Goal: Task Accomplishment & Management: Use online tool/utility

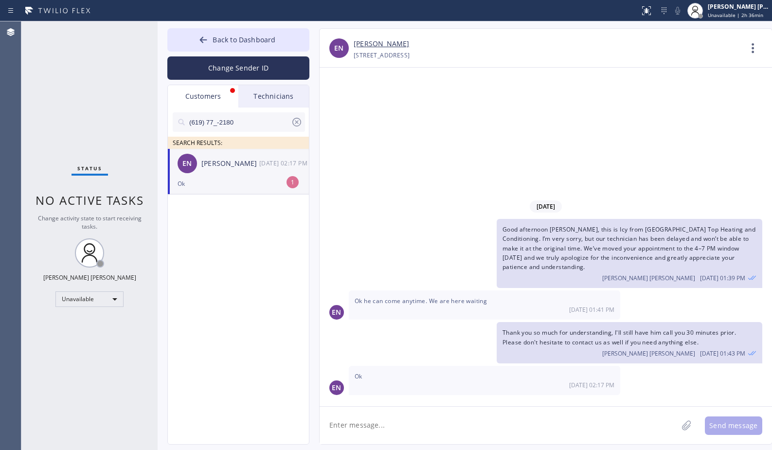
click at [199, 97] on div "Customers" at bounding box center [203, 96] width 71 height 22
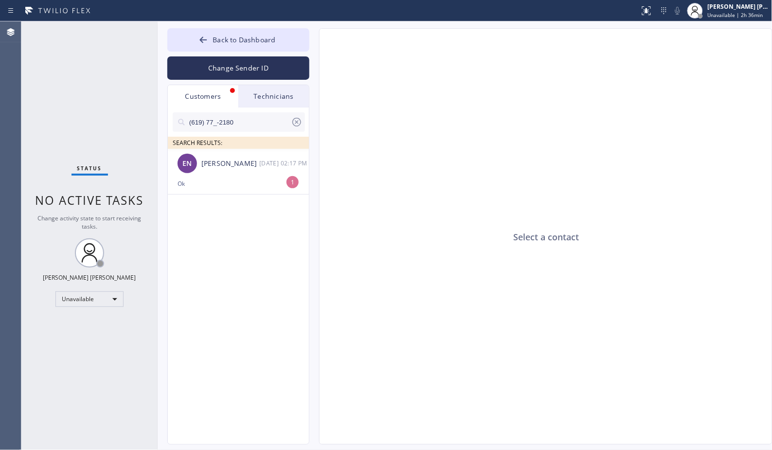
click at [293, 119] on icon at bounding box center [297, 122] width 12 height 12
click at [245, 120] on input "text" at bounding box center [246, 121] width 117 height 19
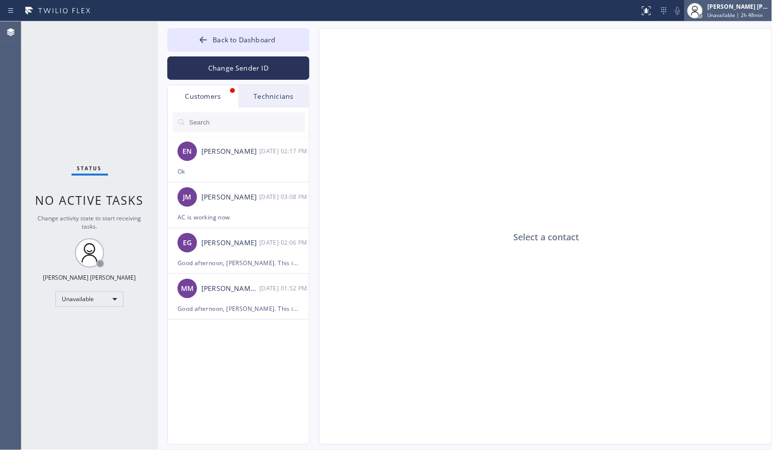
click at [733, 16] on span "Unavailable | 2h 48min" at bounding box center [735, 15] width 55 height 7
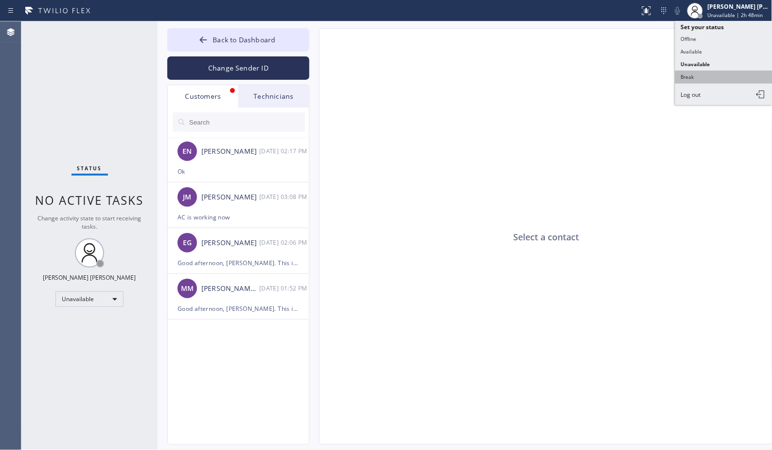
click at [731, 83] on button "Break" at bounding box center [723, 77] width 97 height 13
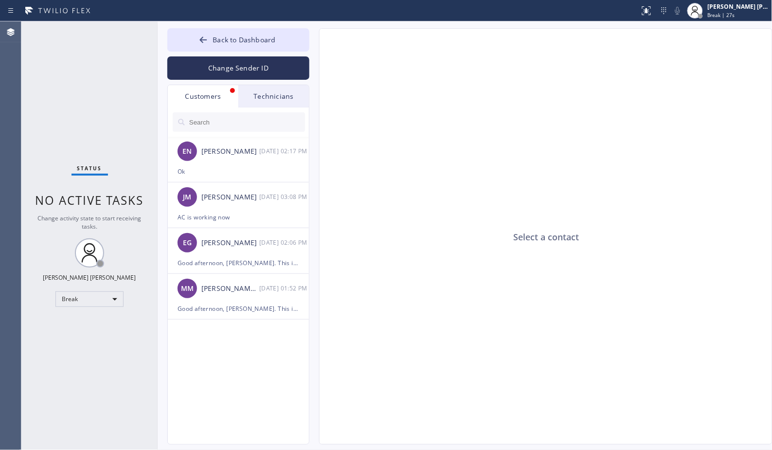
click at [153, 342] on div "Status No active tasks Change activity state to start receiving tasks. [PERSON_…" at bounding box center [89, 235] width 136 height 429
click at [489, 80] on div "Select a contact" at bounding box center [546, 237] width 453 height 416
click at [489, 78] on div "Select a contact" at bounding box center [546, 237] width 453 height 416
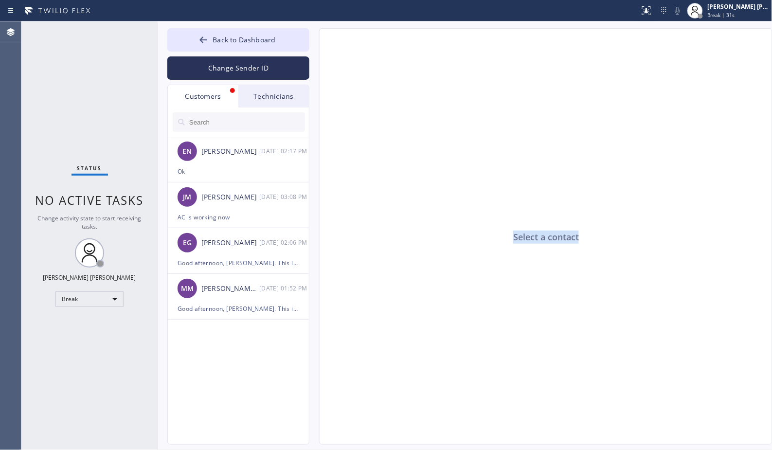
click at [489, 78] on div "Select a contact" at bounding box center [546, 237] width 453 height 416
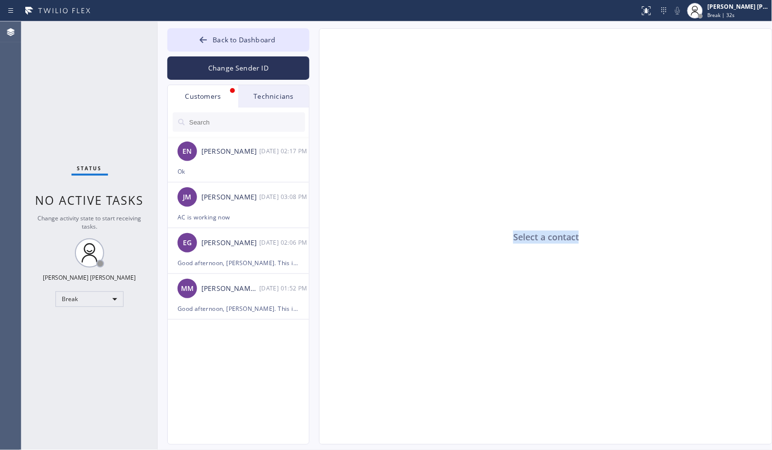
click at [489, 78] on div "Select a contact" at bounding box center [546, 237] width 453 height 416
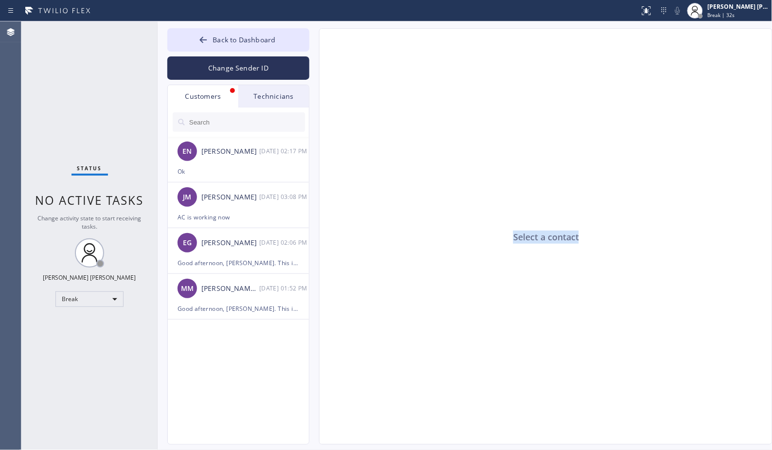
click at [489, 78] on div "Select a contact" at bounding box center [546, 237] width 453 height 416
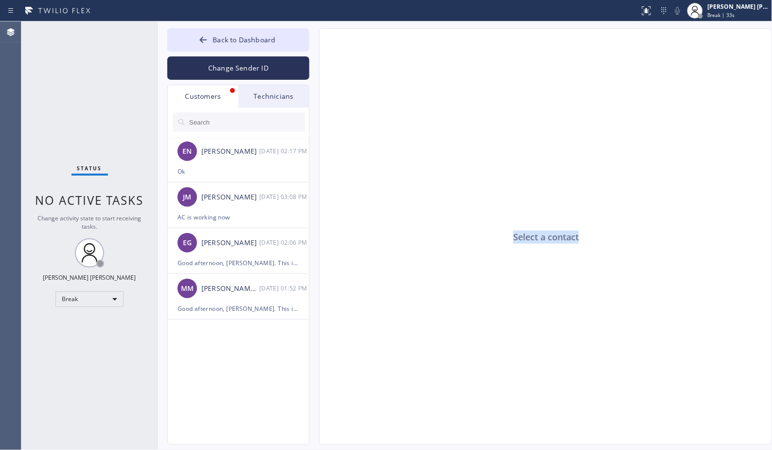
click at [489, 78] on div "Select a contact" at bounding box center [546, 237] width 453 height 416
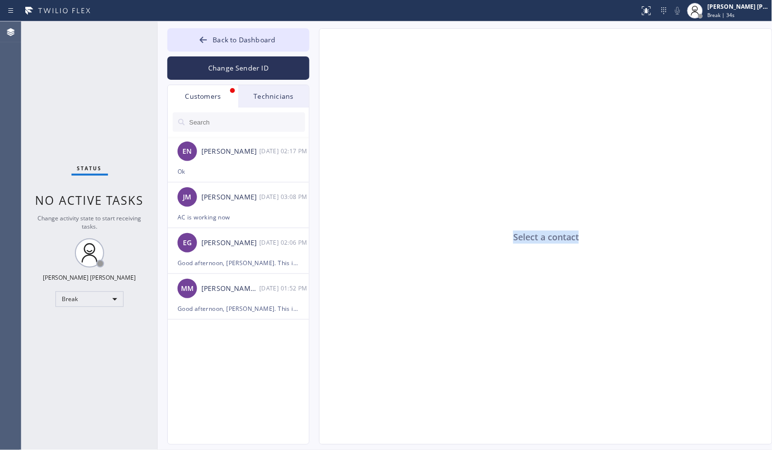
click at [489, 78] on div "Select a contact" at bounding box center [546, 237] width 453 height 416
click at [268, 5] on div at bounding box center [320, 11] width 632 height 16
click at [158, 101] on div at bounding box center [158, 235] width 0 height 429
click at [152, 104] on div "Status No active tasks Change activity state to start receiving tasks. [PERSON_…" at bounding box center [89, 235] width 136 height 429
click at [130, 93] on div "Status No active tasks Change activity state to start receiving tasks. [PERSON_…" at bounding box center [88, 235] width 134 height 429
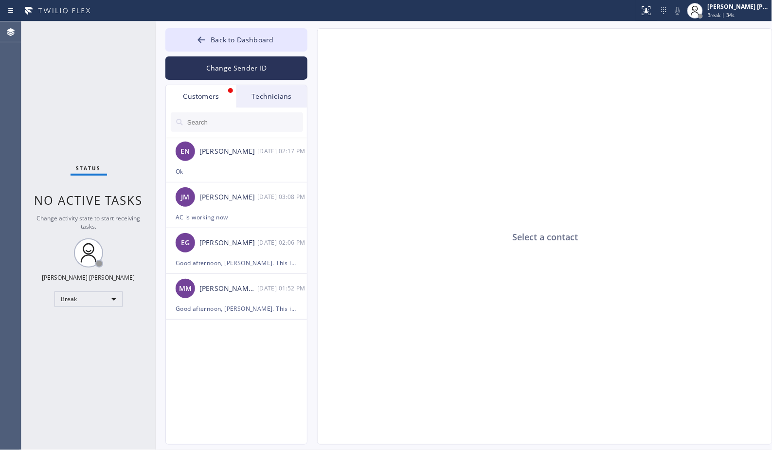
click at [114, 92] on div "Status No active tasks Change activity state to start receiving tasks. [PERSON_…" at bounding box center [88, 235] width 134 height 429
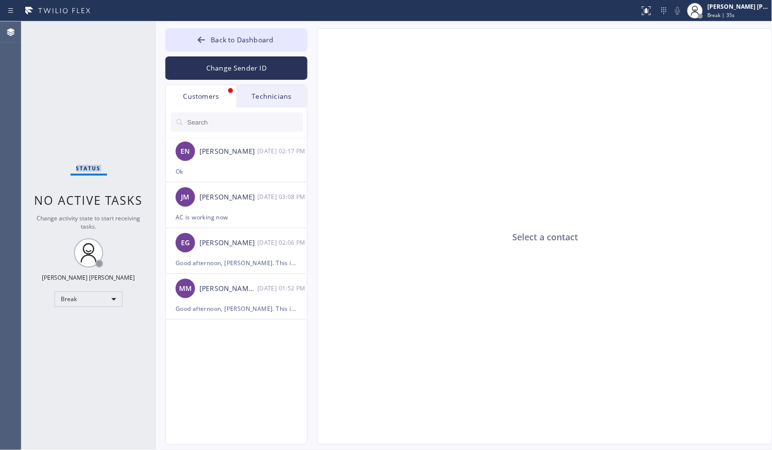
click at [114, 92] on div "Status No active tasks Change activity state to start receiving tasks. [PERSON_…" at bounding box center [88, 235] width 134 height 429
click at [115, 92] on div "Status No active tasks Change activity state to start receiving tasks. [PERSON_…" at bounding box center [88, 235] width 134 height 429
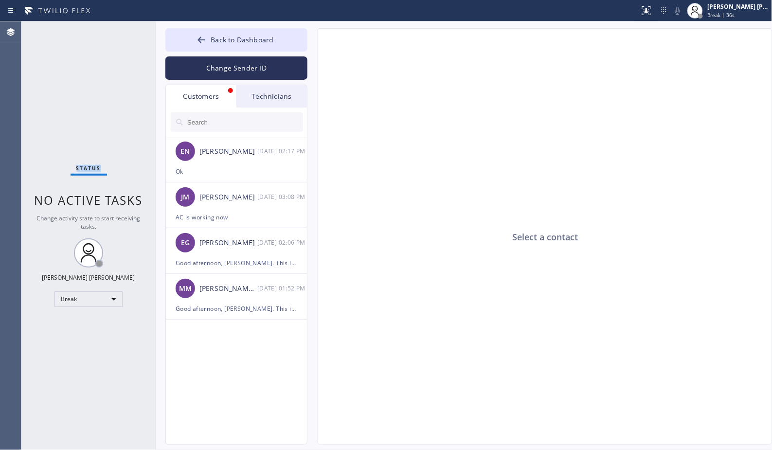
click at [115, 92] on div "Status No active tasks Change activity state to start receiving tasks. [PERSON_…" at bounding box center [88, 235] width 134 height 429
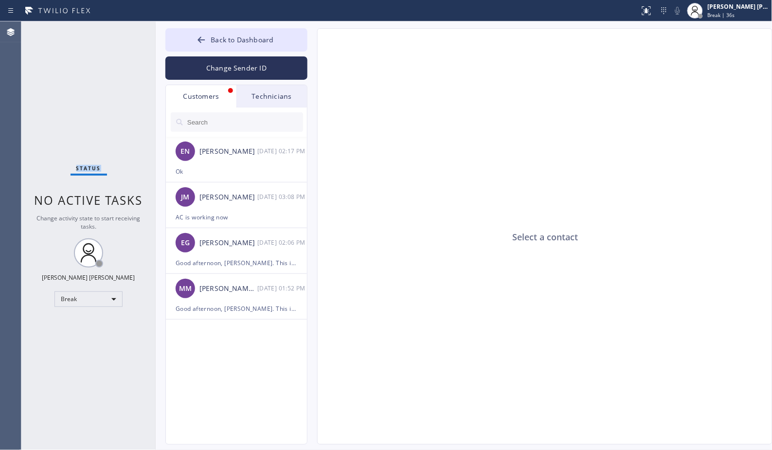
click at [115, 92] on div "Status No active tasks Change activity state to start receiving tasks. [PERSON_…" at bounding box center [88, 235] width 134 height 429
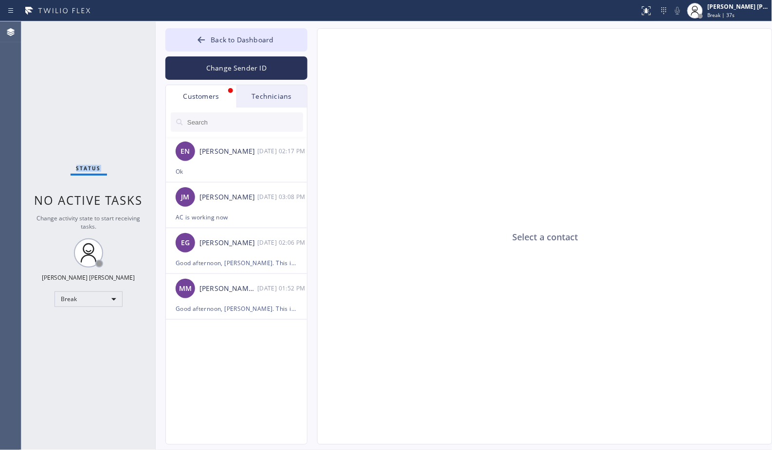
click at [115, 92] on div "Status No active tasks Change activity state to start receiving tasks. [PERSON_…" at bounding box center [88, 235] width 134 height 429
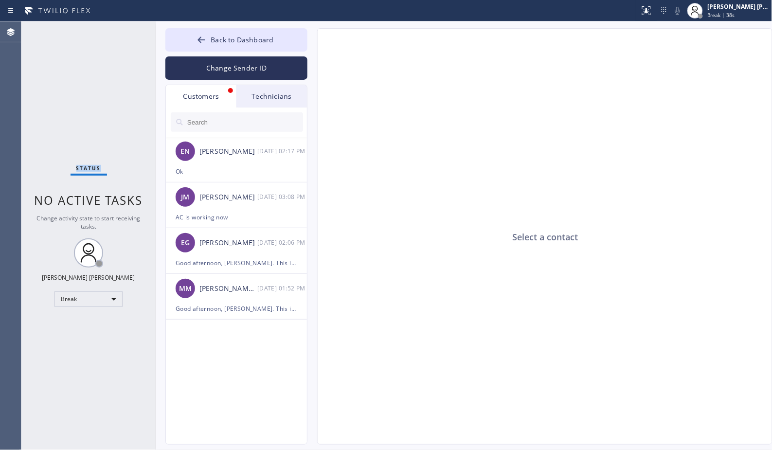
click at [115, 92] on div "Status No active tasks Change activity state to start receiving tasks. [PERSON_…" at bounding box center [88, 235] width 134 height 429
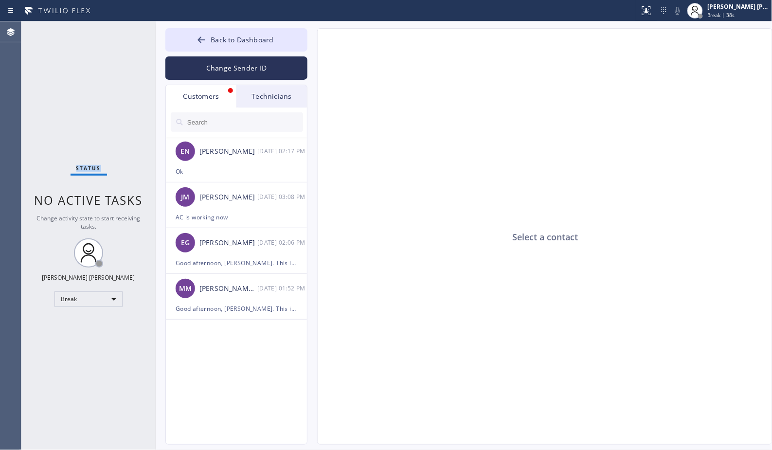
click at [115, 92] on div "Status No active tasks Change activity state to start receiving tasks. [PERSON_…" at bounding box center [88, 235] width 134 height 429
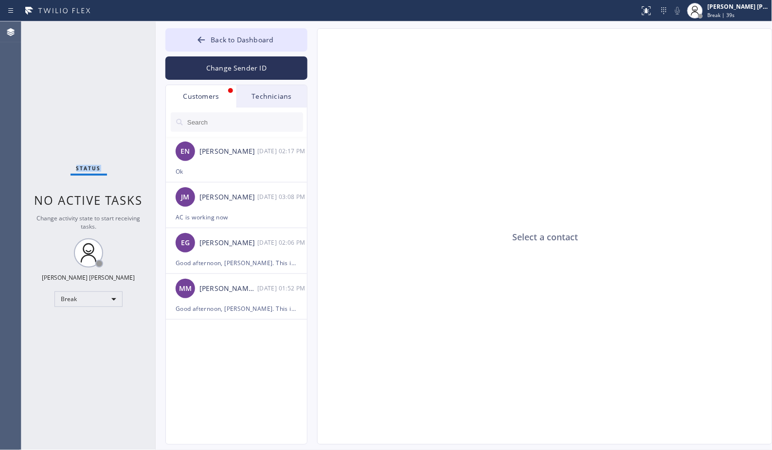
click at [115, 92] on div "Status No active tasks Change activity state to start receiving tasks. [PERSON_…" at bounding box center [88, 235] width 134 height 429
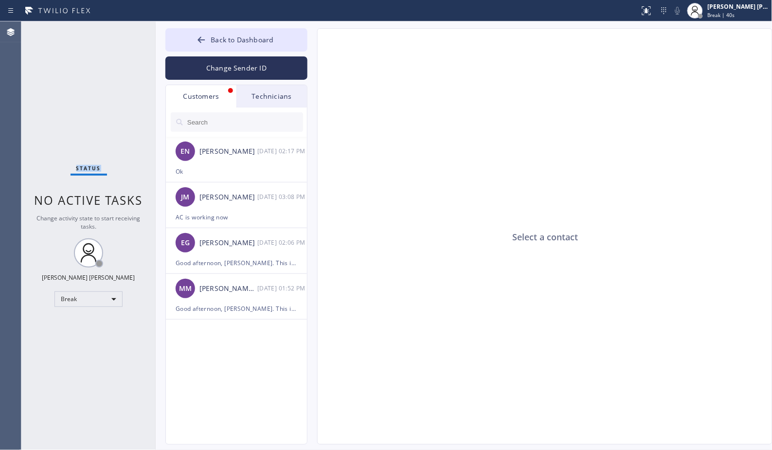
click at [115, 92] on div "Status No active tasks Change activity state to start receiving tasks. [PERSON_…" at bounding box center [88, 235] width 134 height 429
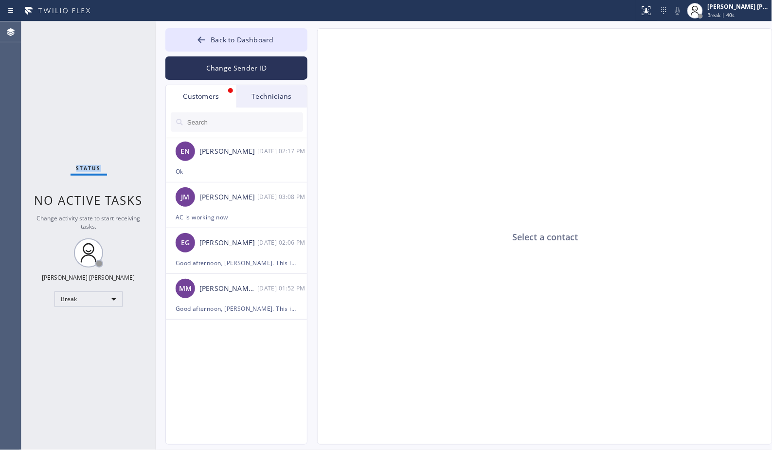
click at [115, 92] on div "Status No active tasks Change activity state to start receiving tasks. [PERSON_…" at bounding box center [88, 235] width 134 height 429
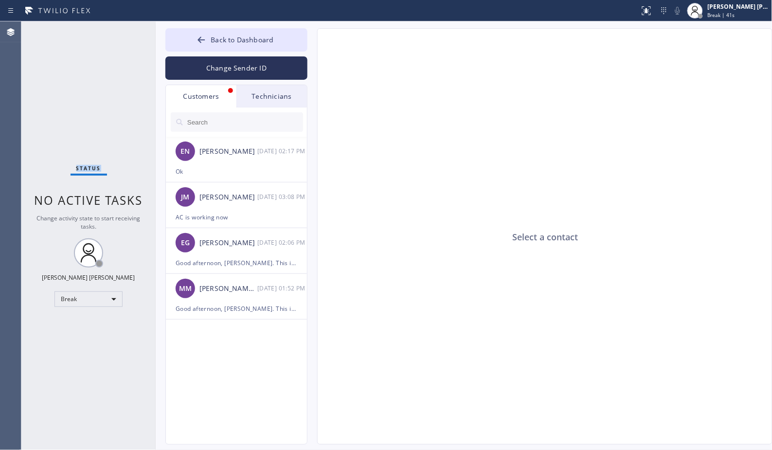
click at [115, 92] on div "Status No active tasks Change activity state to start receiving tasks. [PERSON_…" at bounding box center [88, 235] width 134 height 429
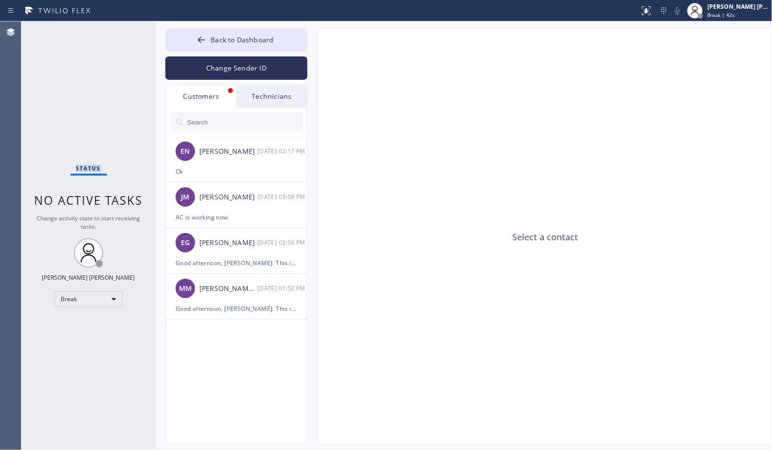
click at [115, 92] on div "Status No active tasks Change activity state to start receiving tasks. [PERSON_…" at bounding box center [88, 235] width 134 height 429
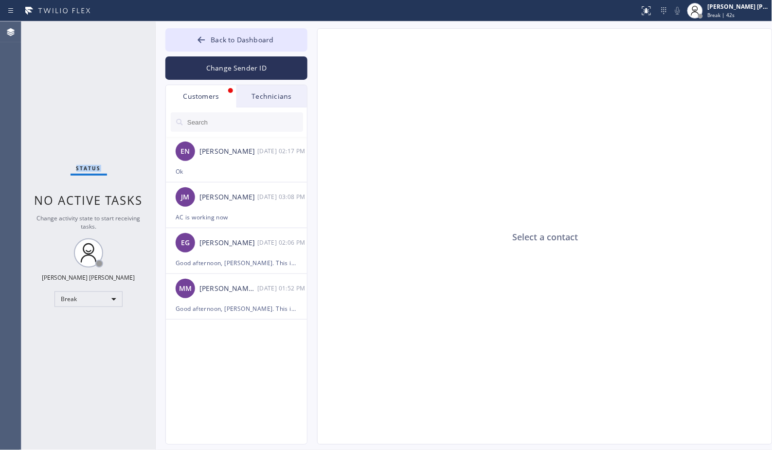
click at [115, 92] on div "Status No active tasks Change activity state to start receiving tasks. [PERSON_…" at bounding box center [88, 235] width 134 height 429
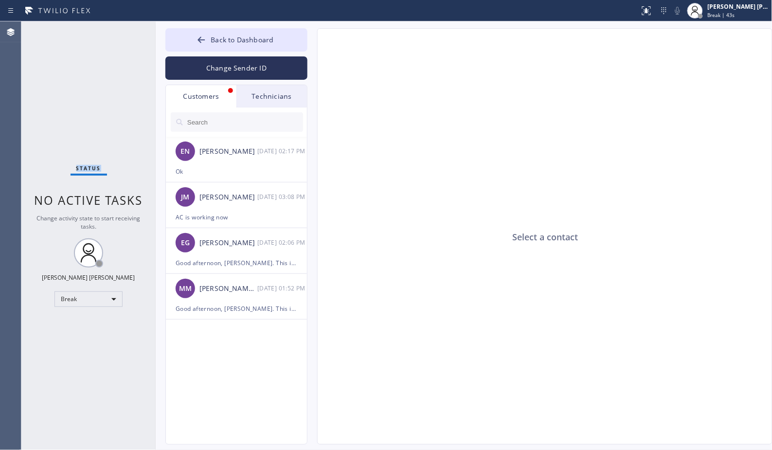
click at [115, 92] on div "Status No active tasks Change activity state to start receiving tasks. [PERSON_…" at bounding box center [88, 235] width 134 height 429
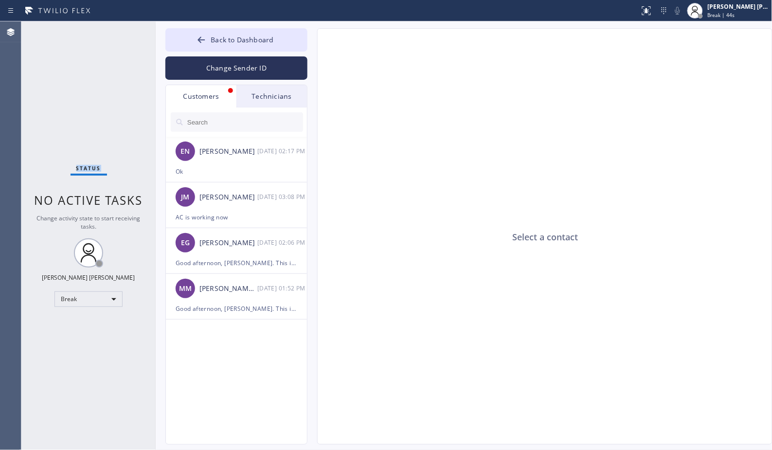
click at [115, 92] on div "Status No active tasks Change activity state to start receiving tasks. [PERSON_…" at bounding box center [88, 235] width 134 height 429
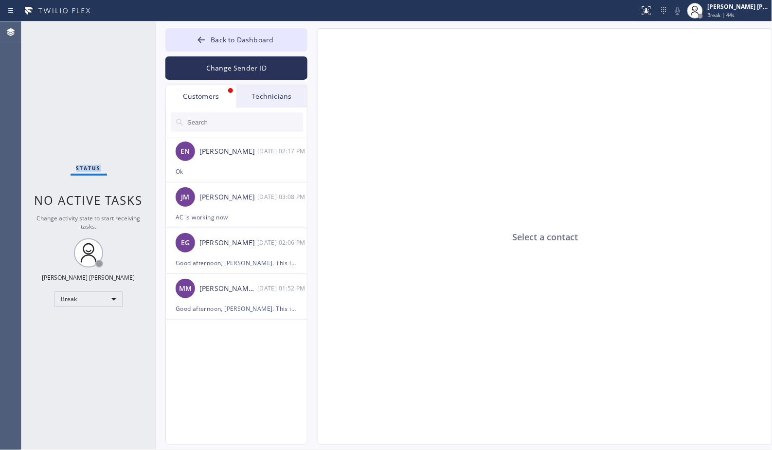
click at [115, 92] on div "Status No active tasks Change activity state to start receiving tasks. [PERSON_…" at bounding box center [88, 235] width 134 height 429
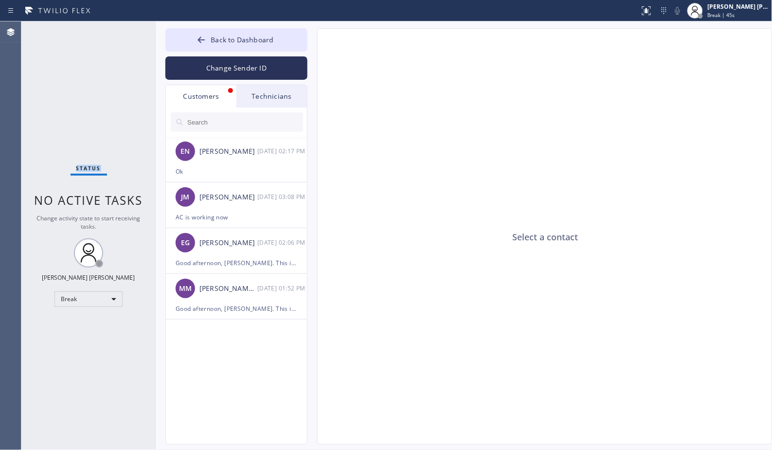
click at [115, 92] on div "Status No active tasks Change activity state to start receiving tasks. [PERSON_…" at bounding box center [88, 235] width 134 height 429
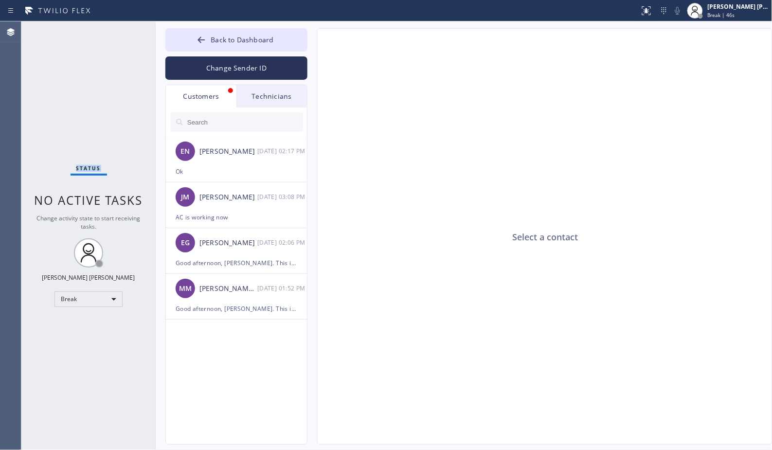
click at [115, 92] on div "Status No active tasks Change activity state to start receiving tasks. [PERSON_…" at bounding box center [88, 235] width 134 height 429
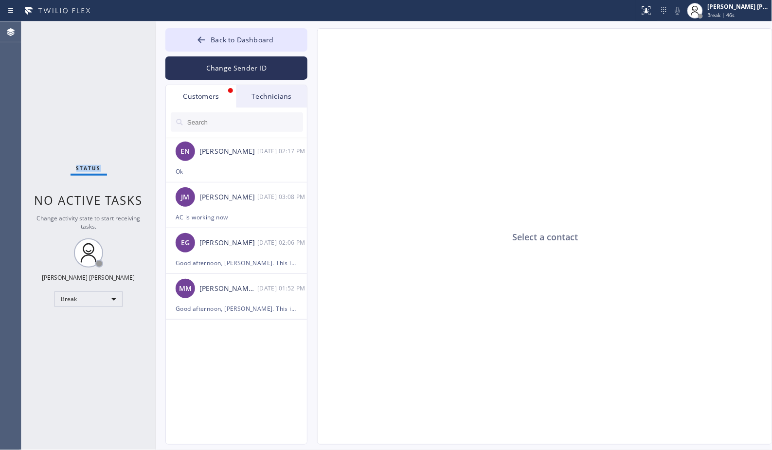
click at [115, 92] on div "Status No active tasks Change activity state to start receiving tasks. [PERSON_…" at bounding box center [88, 235] width 134 height 429
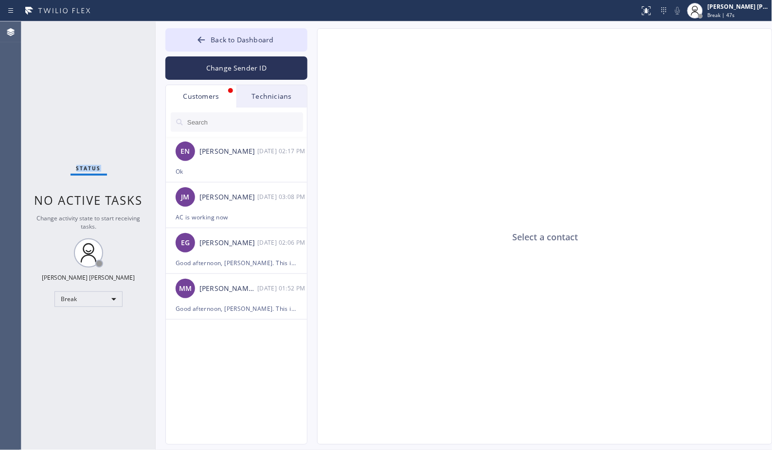
click at [115, 92] on div "Status No active tasks Change activity state to start receiving tasks. [PERSON_…" at bounding box center [88, 235] width 134 height 429
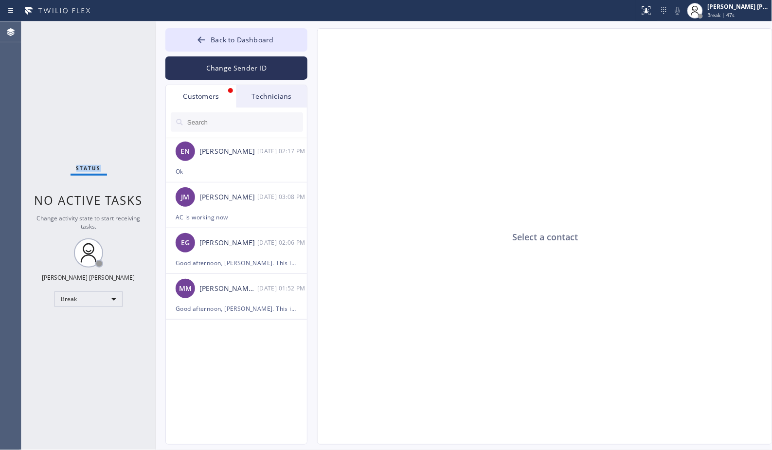
click at [115, 92] on div "Status No active tasks Change activity state to start receiving tasks. [PERSON_…" at bounding box center [88, 235] width 134 height 429
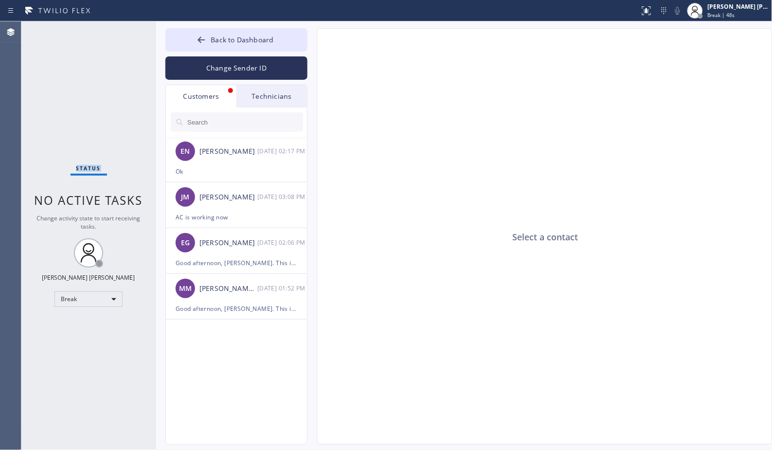
click at [115, 92] on div "Status No active tasks Change activity state to start receiving tasks. [PERSON_…" at bounding box center [88, 235] width 134 height 429
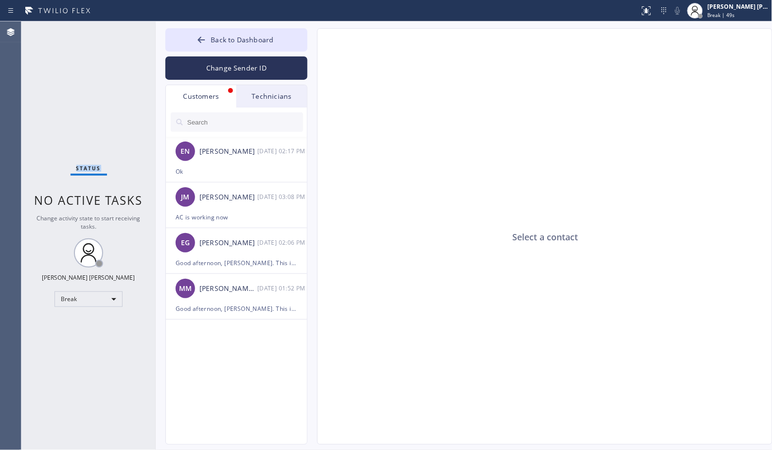
click at [115, 92] on div "Status No active tasks Change activity state to start receiving tasks. [PERSON_…" at bounding box center [88, 235] width 134 height 429
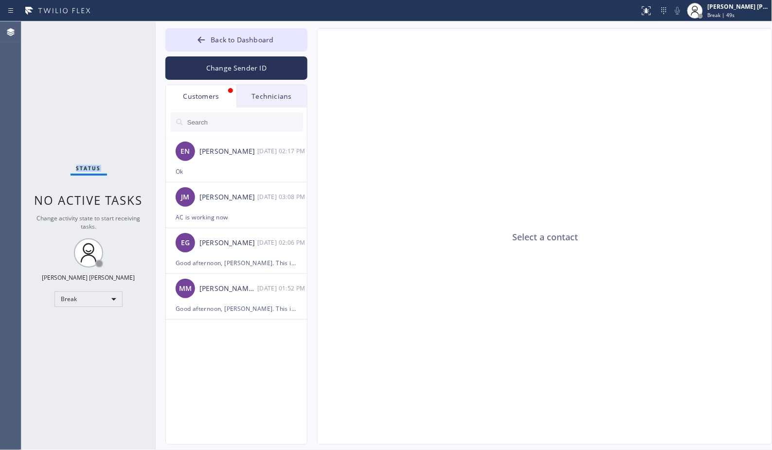
click at [115, 92] on div "Status No active tasks Change activity state to start receiving tasks. [PERSON_…" at bounding box center [88, 235] width 134 height 429
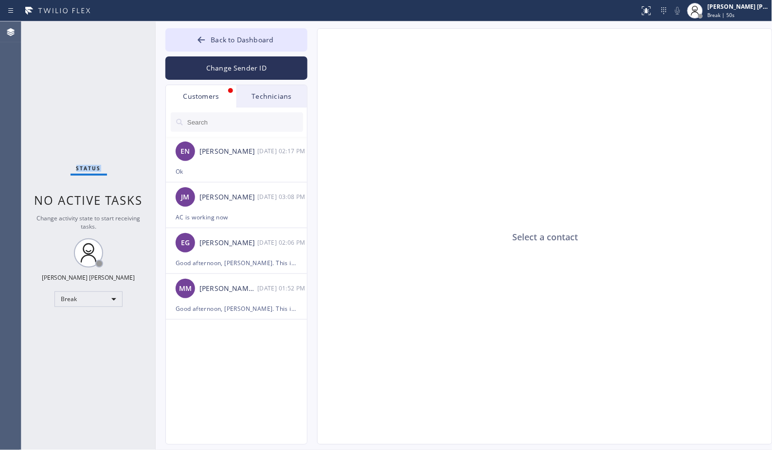
click at [115, 92] on div "Status No active tasks Change activity state to start receiving tasks. [PERSON_…" at bounding box center [88, 235] width 134 height 429
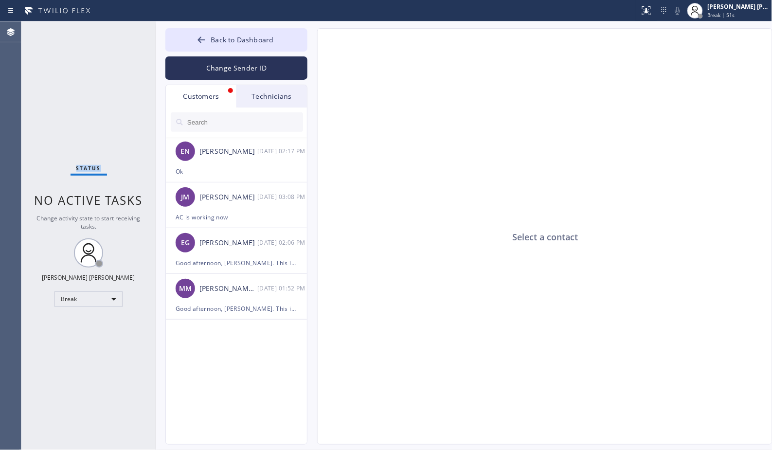
click at [115, 92] on div "Status No active tasks Change activity state to start receiving tasks. [PERSON_…" at bounding box center [88, 235] width 134 height 429
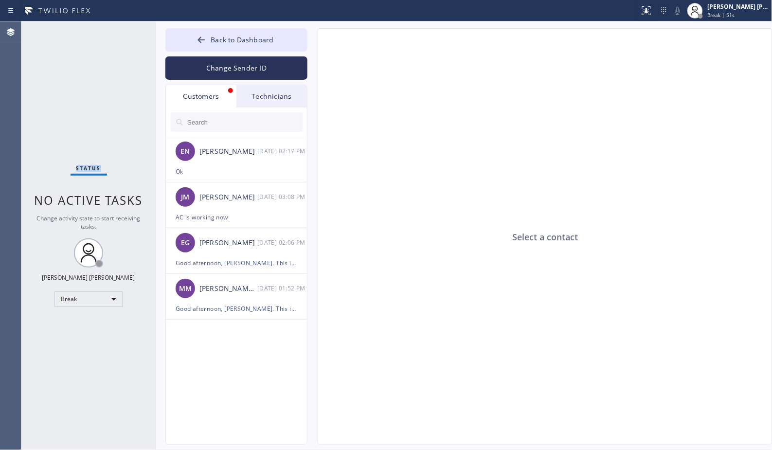
click at [115, 92] on div "Status No active tasks Change activity state to start receiving tasks. [PERSON_…" at bounding box center [88, 235] width 134 height 429
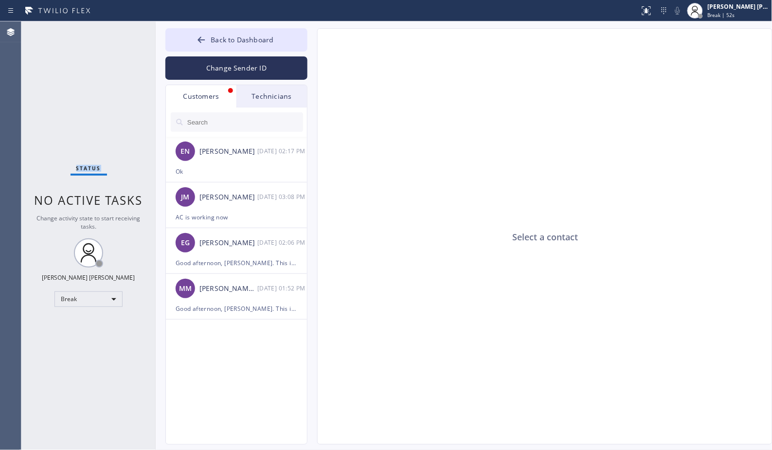
click at [115, 92] on div "Status No active tasks Change activity state to start receiving tasks. [PERSON_…" at bounding box center [88, 235] width 134 height 429
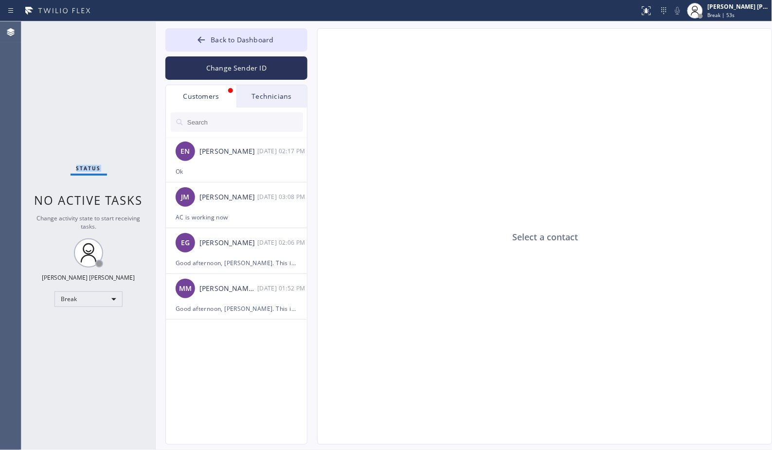
click at [115, 92] on div "Status No active tasks Change activity state to start receiving tasks. [PERSON_…" at bounding box center [88, 235] width 134 height 429
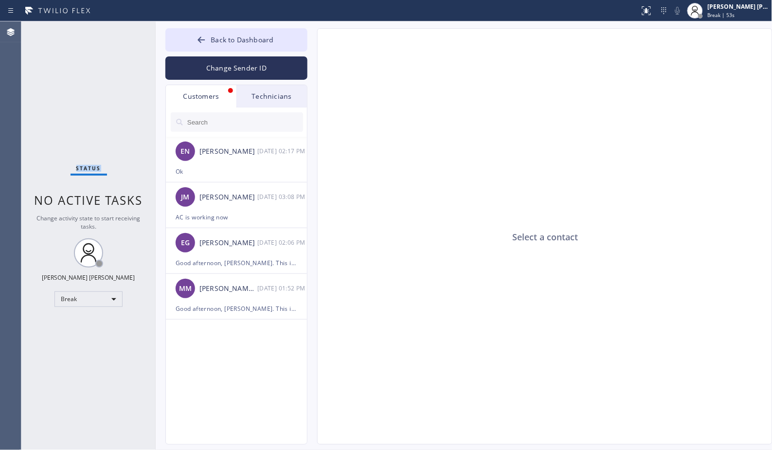
click at [115, 92] on div "Status No active tasks Change activity state to start receiving tasks. [PERSON_…" at bounding box center [88, 235] width 134 height 429
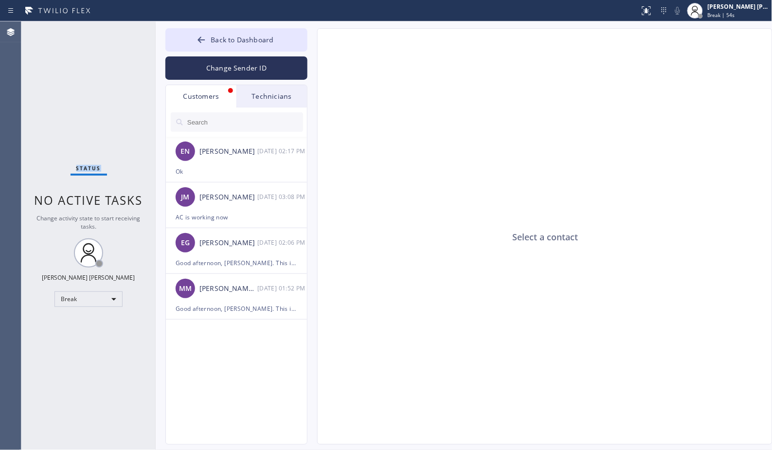
click at [115, 92] on div "Status No active tasks Change activity state to start receiving tasks. [PERSON_…" at bounding box center [88, 235] width 134 height 429
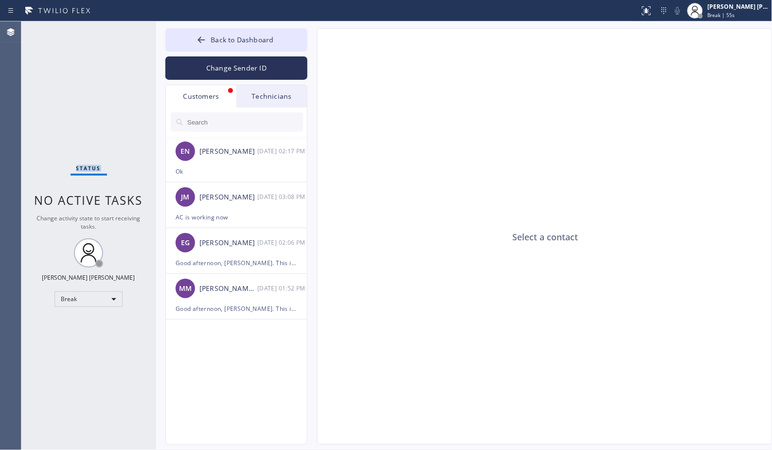
click at [115, 92] on div "Status No active tasks Change activity state to start receiving tasks. [PERSON_…" at bounding box center [88, 235] width 134 height 429
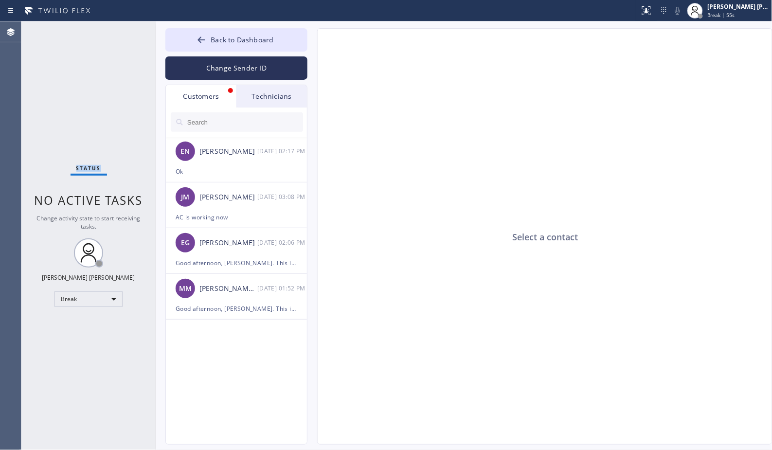
click at [115, 92] on div "Status No active tasks Change activity state to start receiving tasks. [PERSON_…" at bounding box center [88, 235] width 134 height 429
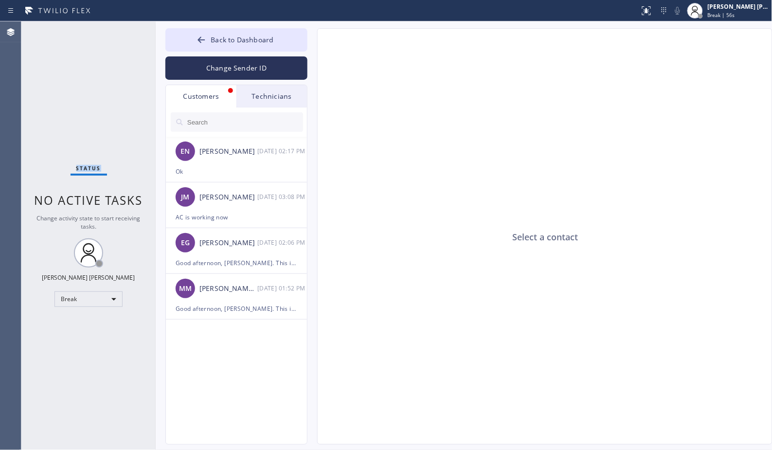
click at [115, 92] on div "Status No active tasks Change activity state to start receiving tasks. [PERSON_…" at bounding box center [88, 235] width 134 height 429
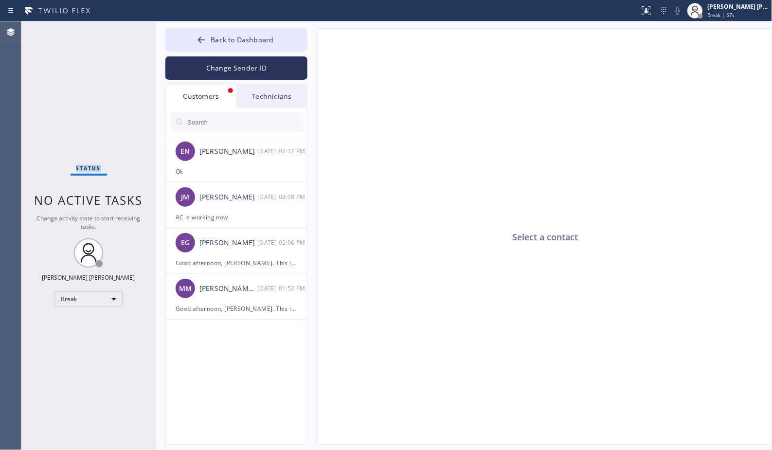
click at [115, 92] on div "Status No active tasks Change activity state to start receiving tasks. [PERSON_…" at bounding box center [88, 235] width 134 height 429
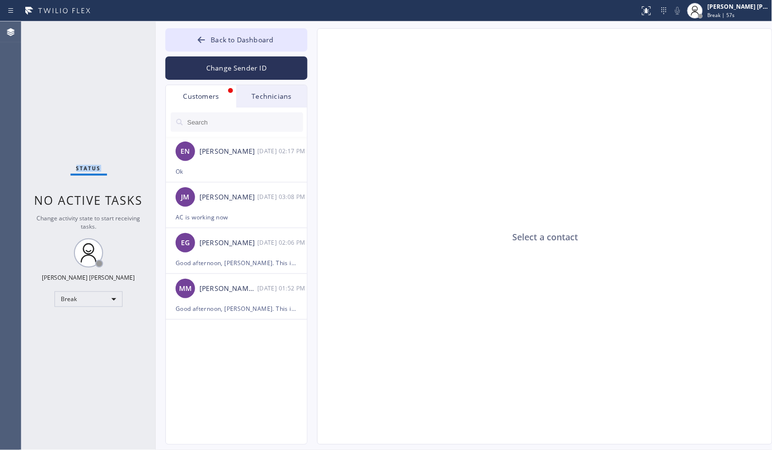
click at [115, 92] on div "Status No active tasks Change activity state to start receiving tasks. [PERSON_…" at bounding box center [88, 235] width 134 height 429
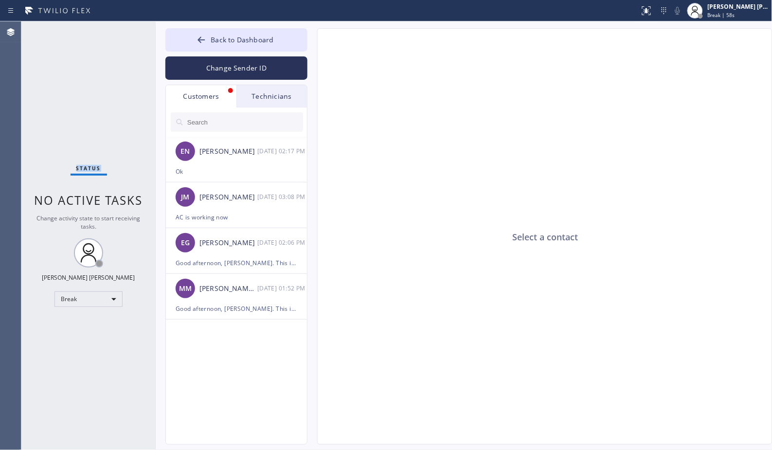
click at [115, 92] on div "Status No active tasks Change activity state to start receiving tasks. [PERSON_…" at bounding box center [88, 235] width 134 height 429
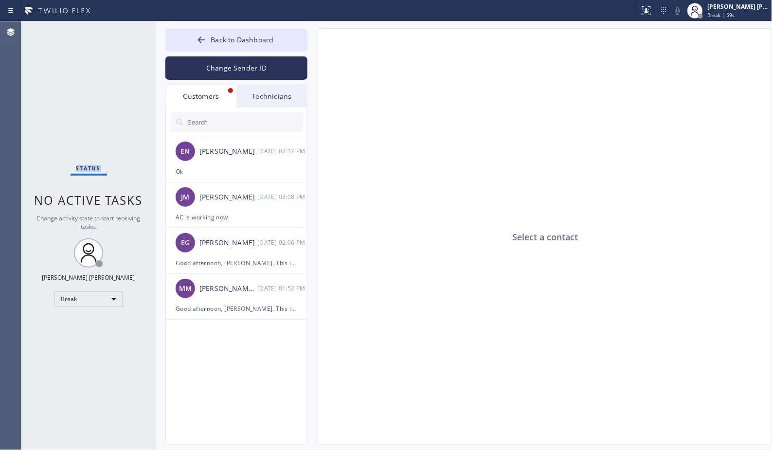
click at [115, 92] on div "Status No active tasks Change activity state to start receiving tasks. [PERSON_…" at bounding box center [88, 235] width 134 height 429
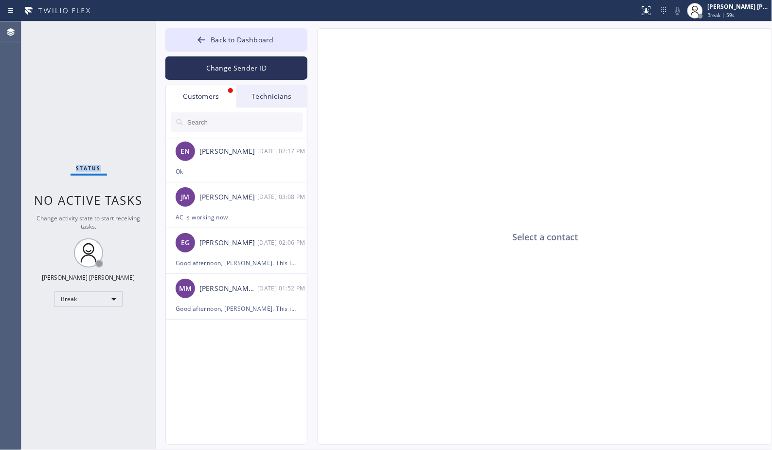
click at [115, 92] on div "Status No active tasks Change activity state to start receiving tasks. [PERSON_…" at bounding box center [88, 235] width 134 height 429
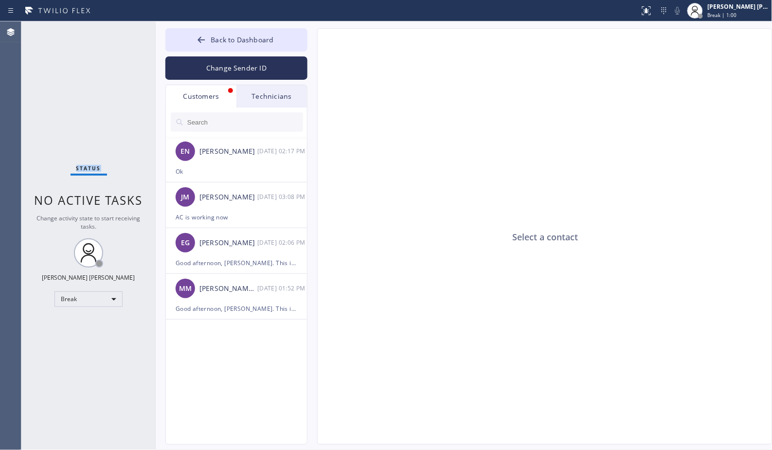
click at [115, 92] on div "Status No active tasks Change activity state to start receiving tasks. [PERSON_…" at bounding box center [88, 235] width 134 height 429
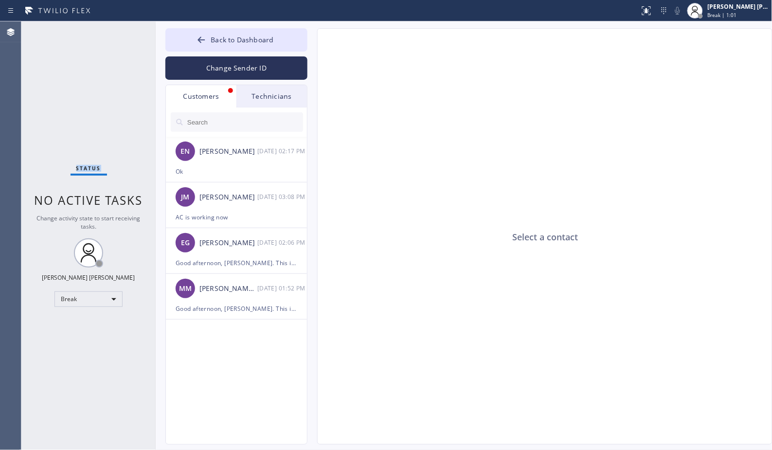
click at [115, 92] on div "Status No active tasks Change activity state to start receiving tasks. [PERSON_…" at bounding box center [88, 235] width 134 height 429
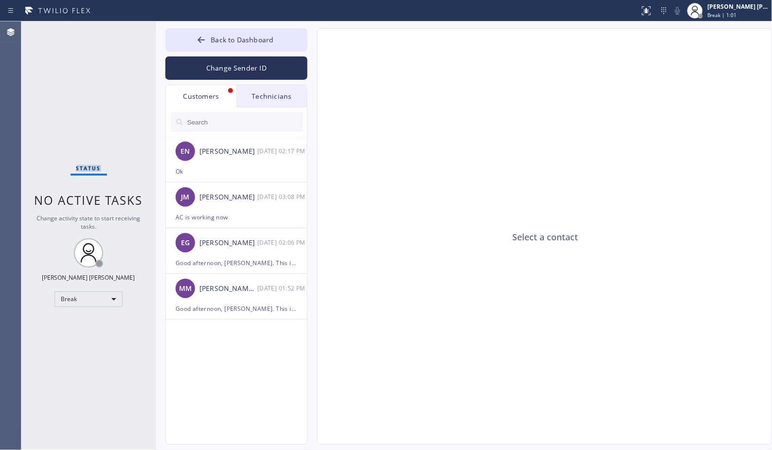
click at [115, 92] on div "Status No active tasks Change activity state to start receiving tasks. [PERSON_…" at bounding box center [88, 235] width 134 height 429
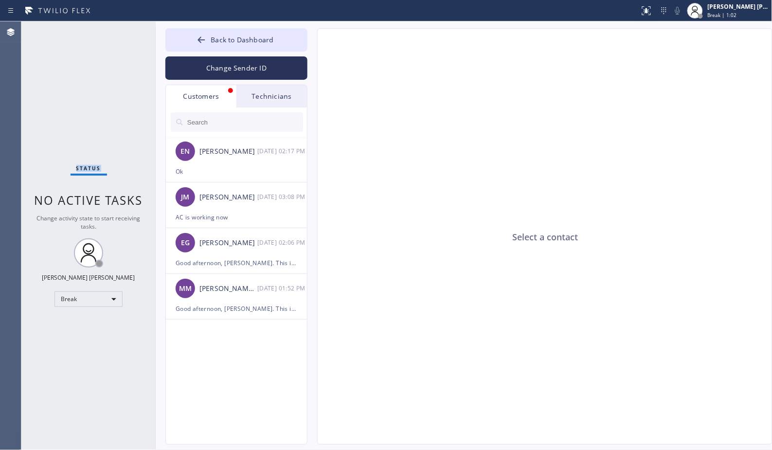
click at [115, 92] on div "Status No active tasks Change activity state to start receiving tasks. [PERSON_…" at bounding box center [88, 235] width 134 height 429
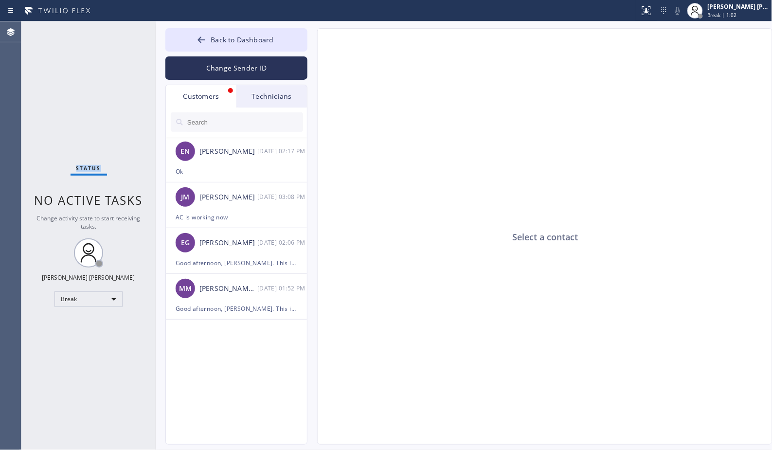
click at [115, 92] on div "Status No active tasks Change activity state to start receiving tasks. [PERSON_…" at bounding box center [88, 235] width 134 height 429
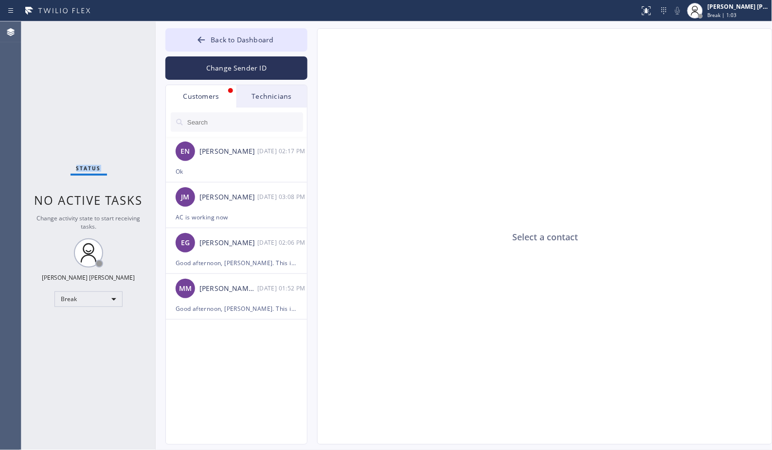
click at [115, 92] on div "Status No active tasks Change activity state to start receiving tasks. [PERSON_…" at bounding box center [88, 235] width 134 height 429
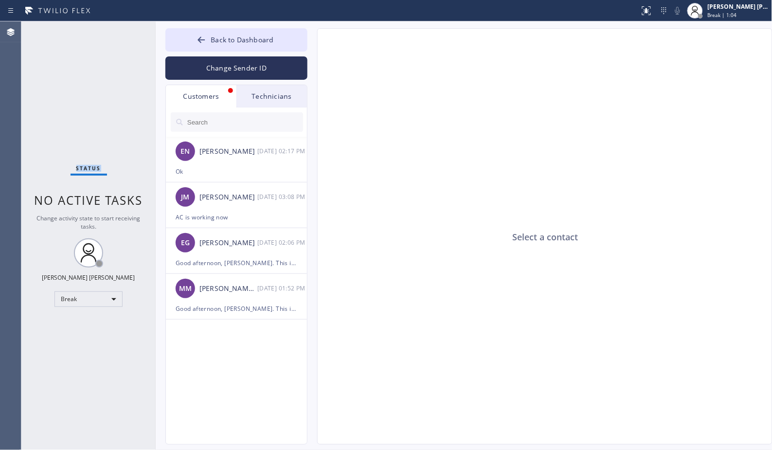
click at [108, 93] on div "Status No active tasks Change activity state to start receiving tasks. [PERSON_…" at bounding box center [88, 235] width 134 height 429
drag, startPoint x: 90, startPoint y: 115, endPoint x: 84, endPoint y: 132, distance: 18.0
click at [85, 128] on div "Status No active tasks Change activity state to start receiving tasks. [PERSON_…" at bounding box center [88, 235] width 134 height 429
click at [88, 166] on span "Status" at bounding box center [88, 168] width 25 height 7
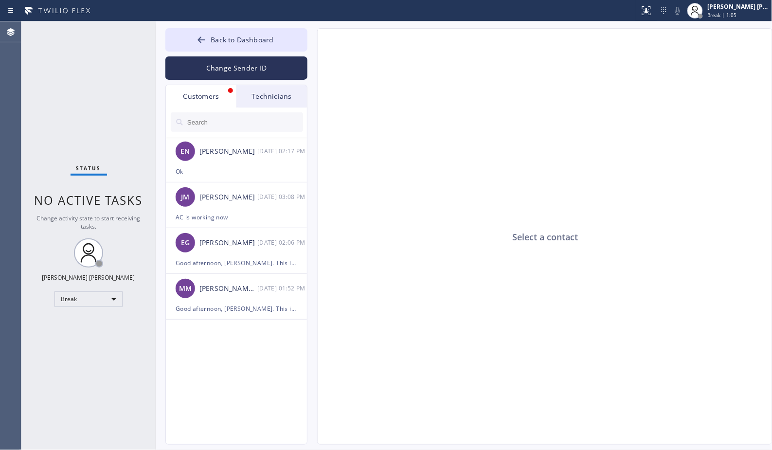
click at [88, 166] on span "Status" at bounding box center [88, 168] width 25 height 7
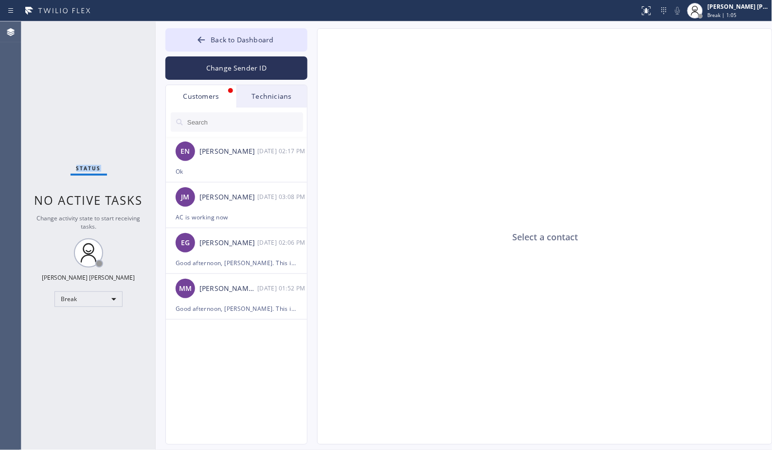
click at [88, 166] on span "Status" at bounding box center [88, 168] width 25 height 7
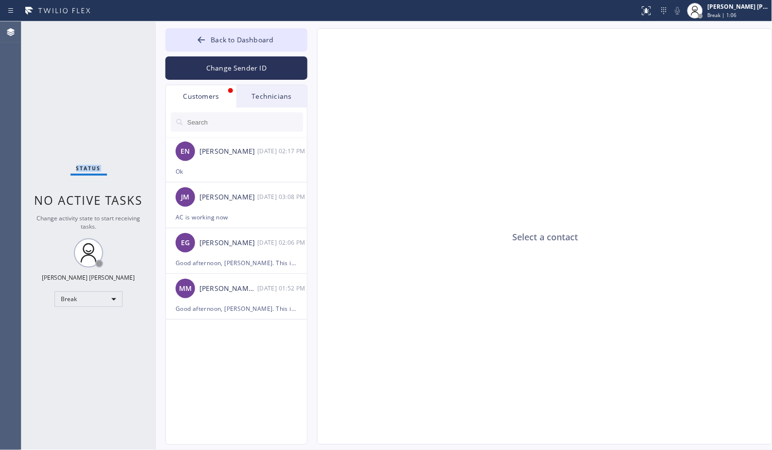
click at [88, 166] on span "Status" at bounding box center [88, 168] width 25 height 7
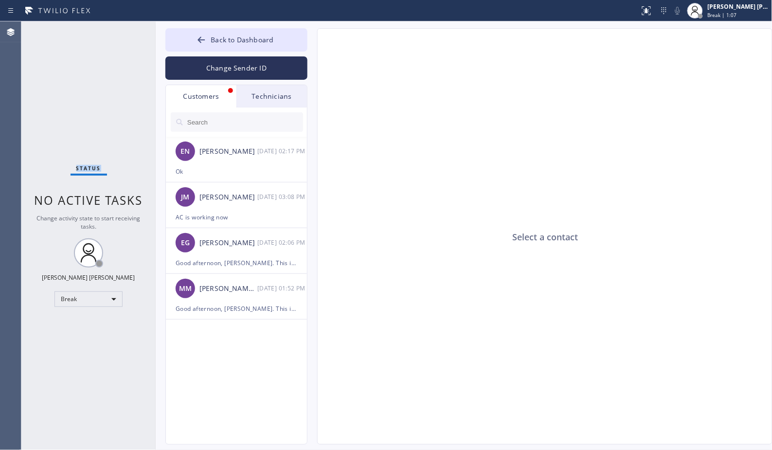
click at [88, 166] on span "Status" at bounding box center [88, 168] width 25 height 7
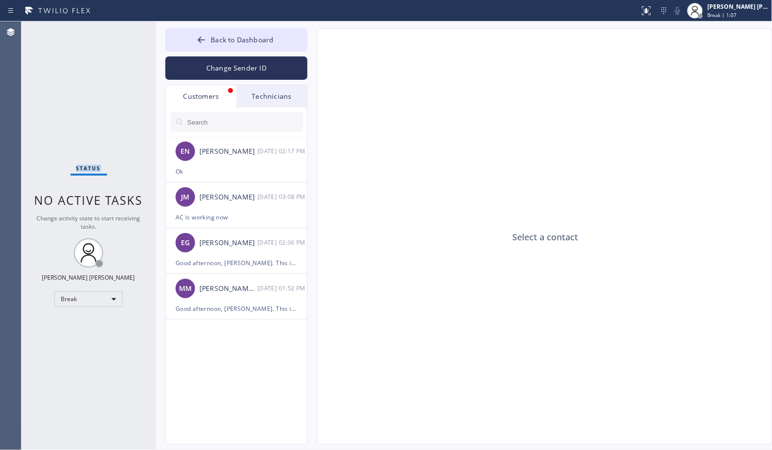
click at [88, 166] on span "Status" at bounding box center [88, 168] width 25 height 7
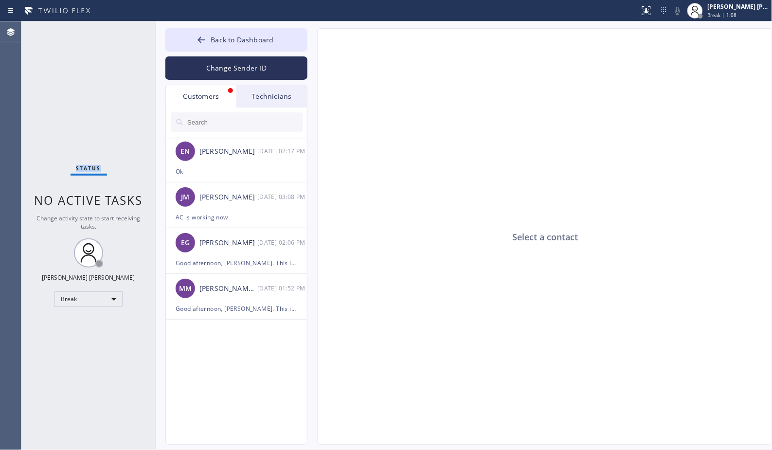
click at [88, 166] on span "Status" at bounding box center [88, 168] width 25 height 7
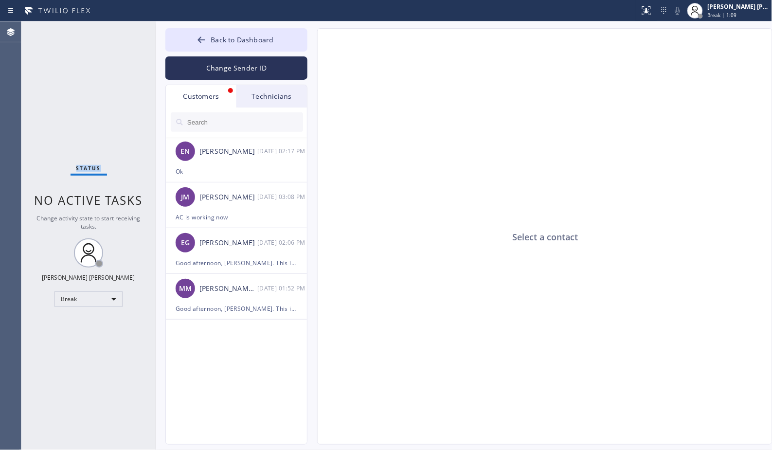
click at [88, 166] on span "Status" at bounding box center [88, 168] width 25 height 7
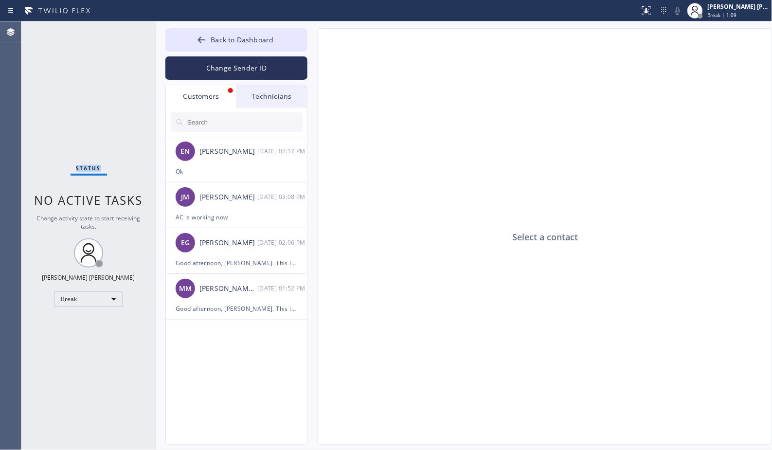
click at [88, 166] on span "Status" at bounding box center [88, 168] width 25 height 7
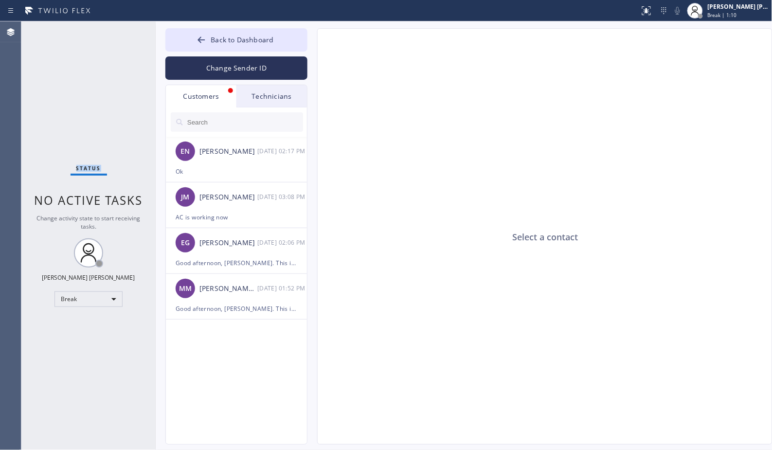
click at [88, 166] on span "Status" at bounding box center [88, 168] width 25 height 7
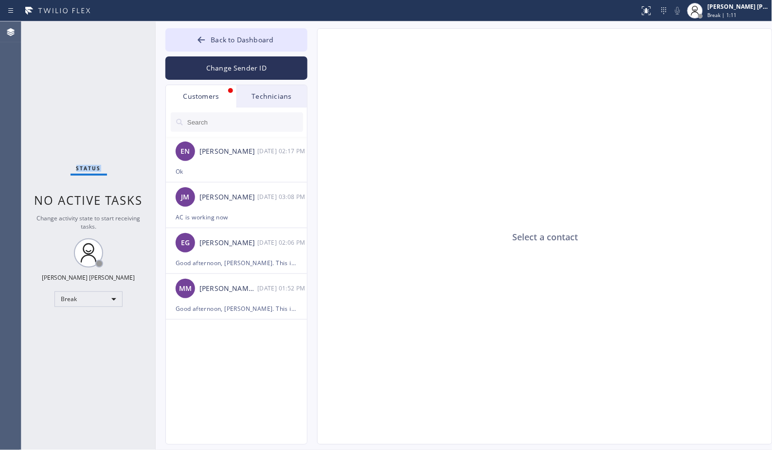
click at [88, 166] on span "Status" at bounding box center [88, 168] width 25 height 7
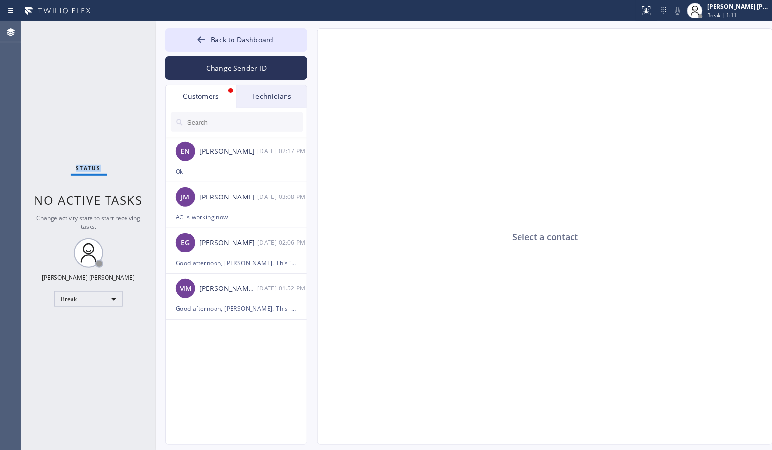
click at [88, 166] on span "Status" at bounding box center [88, 168] width 25 height 7
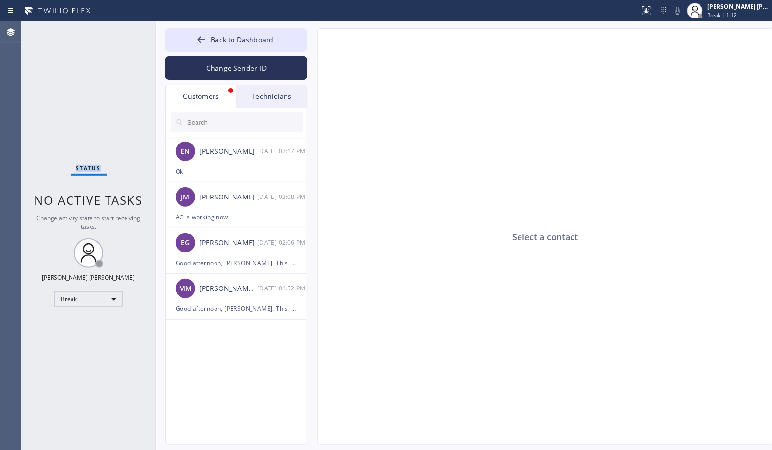
click at [88, 166] on span "Status" at bounding box center [88, 168] width 25 height 7
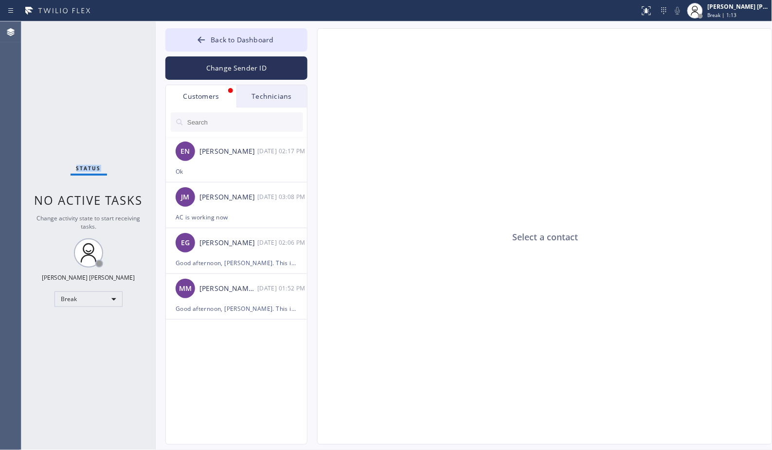
click at [88, 166] on span "Status" at bounding box center [88, 168] width 25 height 7
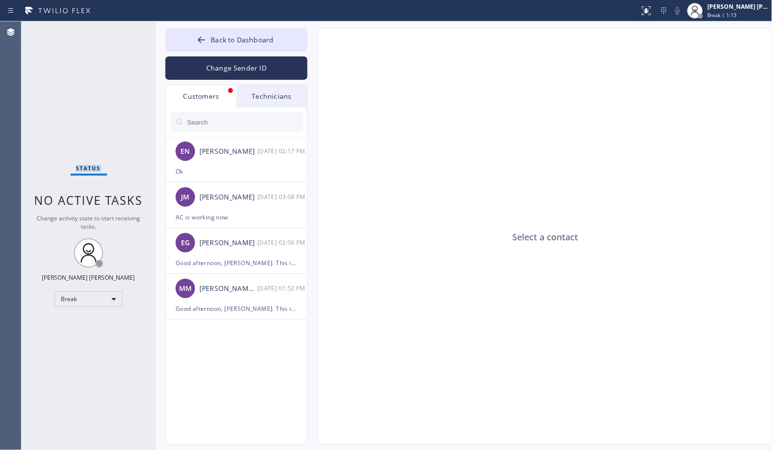
click at [88, 166] on span "Status" at bounding box center [88, 168] width 25 height 7
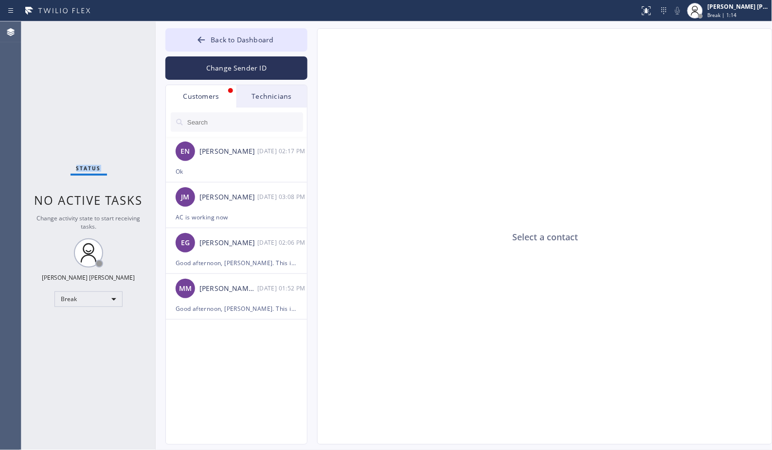
click at [88, 166] on span "Status" at bounding box center [88, 168] width 25 height 7
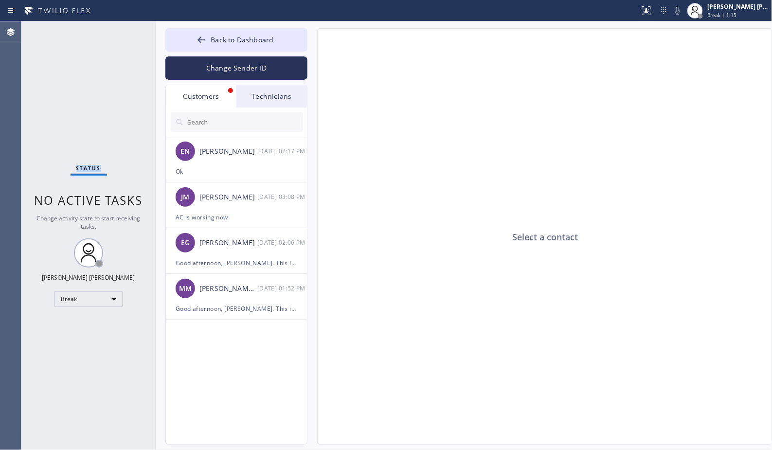
click at [88, 166] on span "Status" at bounding box center [88, 168] width 25 height 7
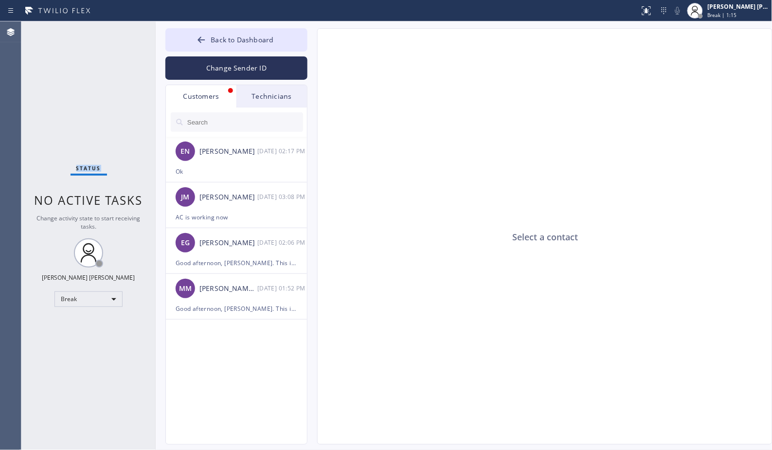
click at [88, 166] on span "Status" at bounding box center [88, 168] width 25 height 7
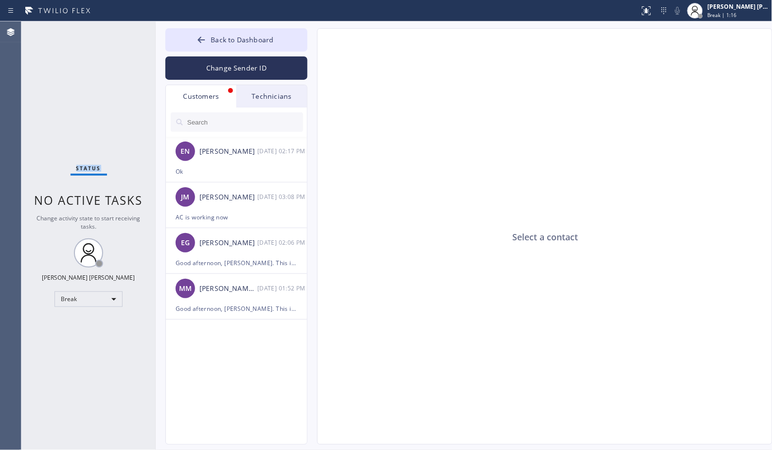
click at [88, 166] on span "Status" at bounding box center [88, 168] width 25 height 7
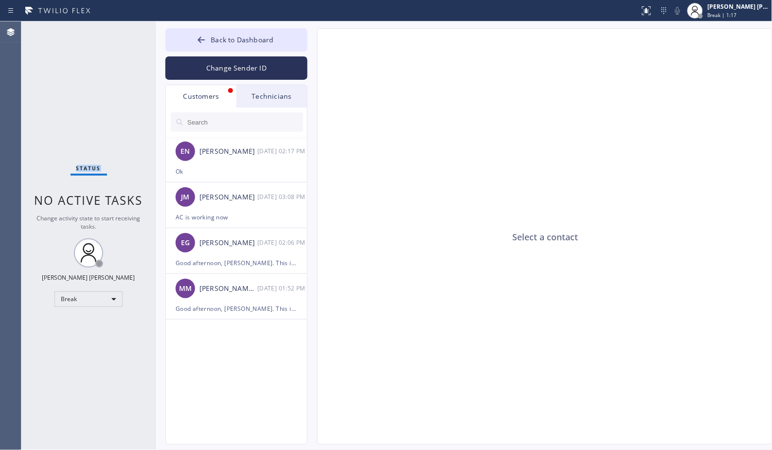
click at [88, 166] on span "Status" at bounding box center [88, 168] width 25 height 7
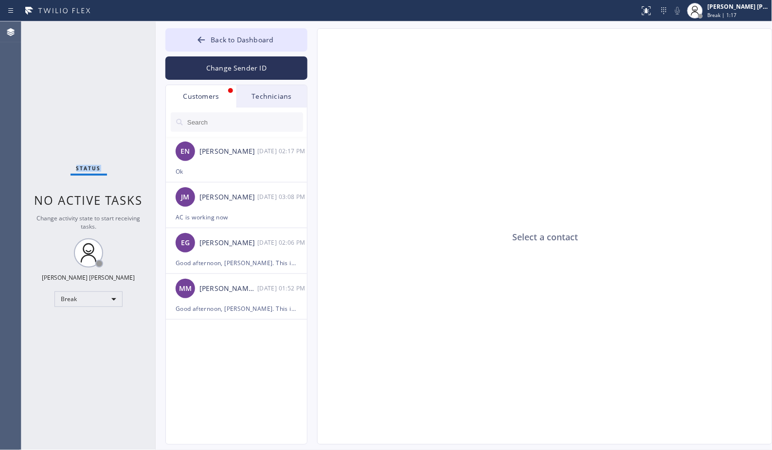
click at [88, 166] on span "Status" at bounding box center [88, 168] width 25 height 7
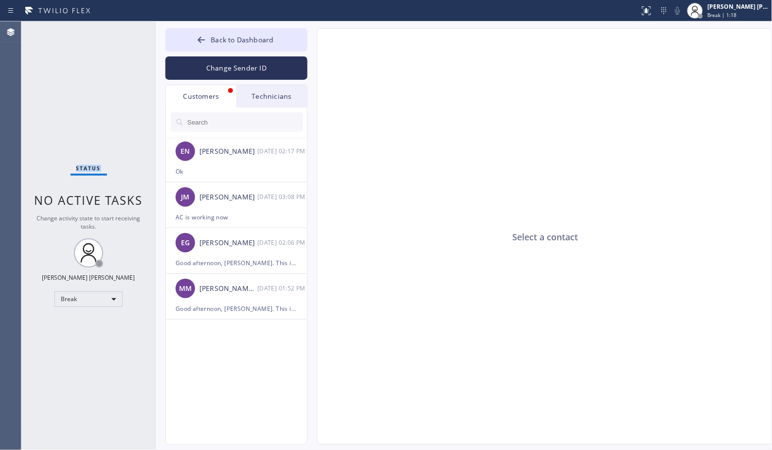
click at [88, 166] on span "Status" at bounding box center [88, 168] width 25 height 7
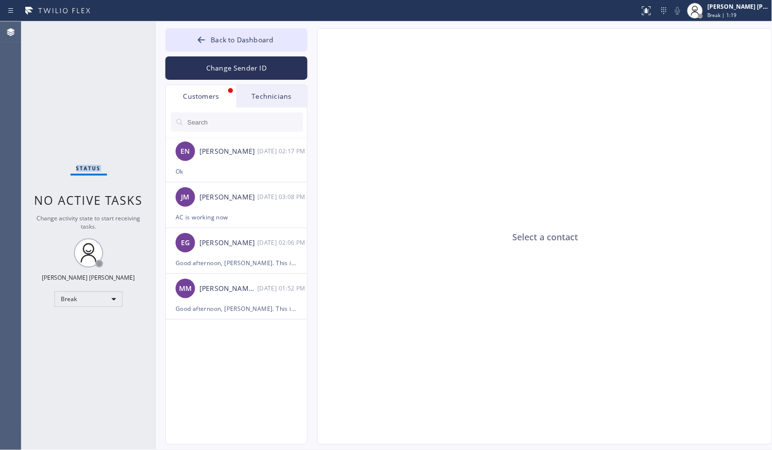
click at [88, 166] on span "Status" at bounding box center [88, 168] width 25 height 7
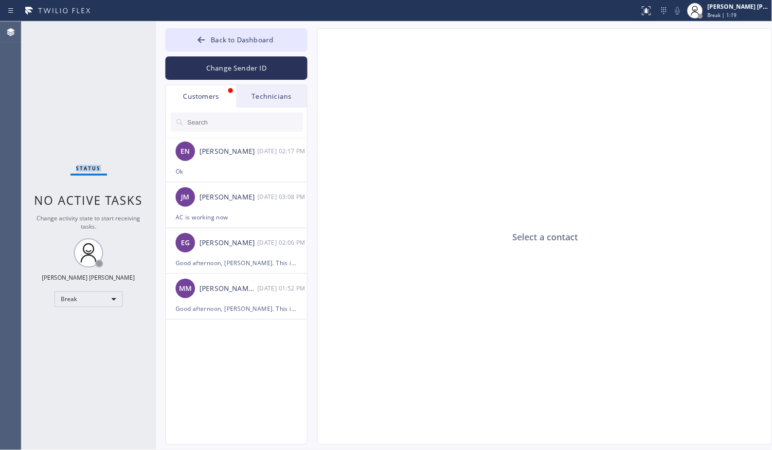
click at [88, 166] on span "Status" at bounding box center [88, 168] width 25 height 7
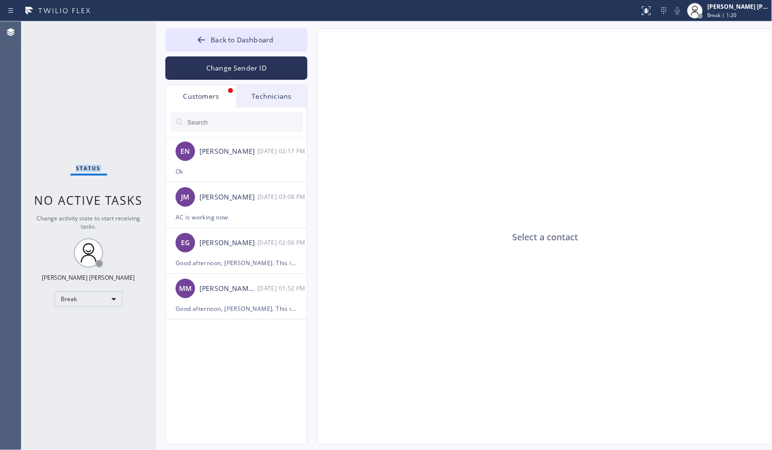
click at [88, 166] on span "Status" at bounding box center [88, 168] width 25 height 7
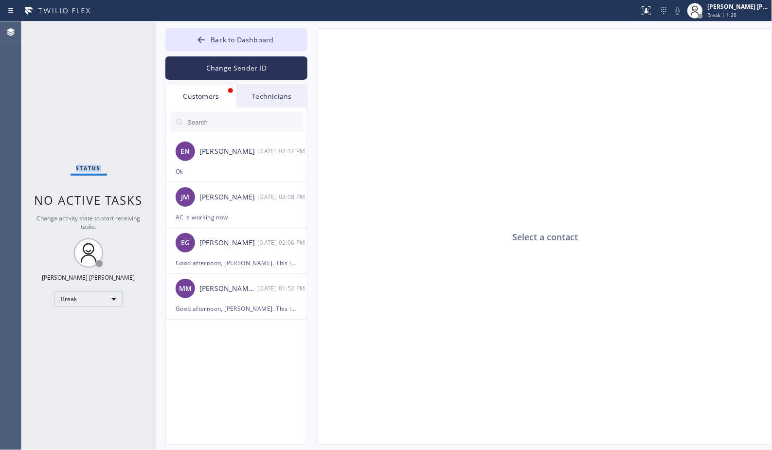
click at [88, 166] on span "Status" at bounding box center [88, 168] width 25 height 7
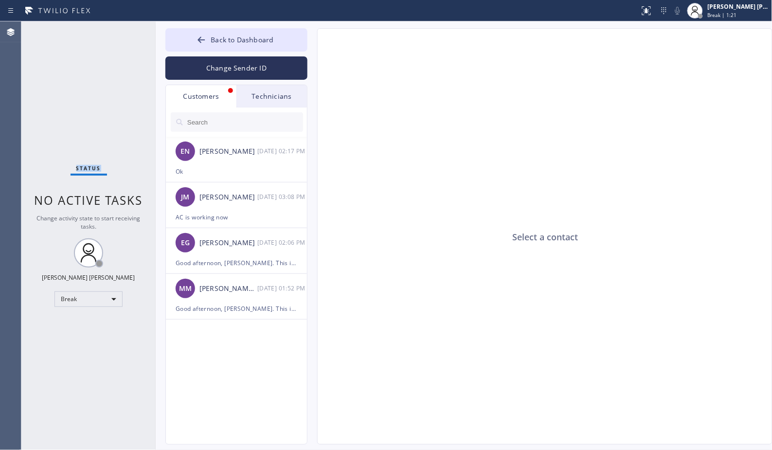
click at [88, 166] on span "Status" at bounding box center [88, 168] width 25 height 7
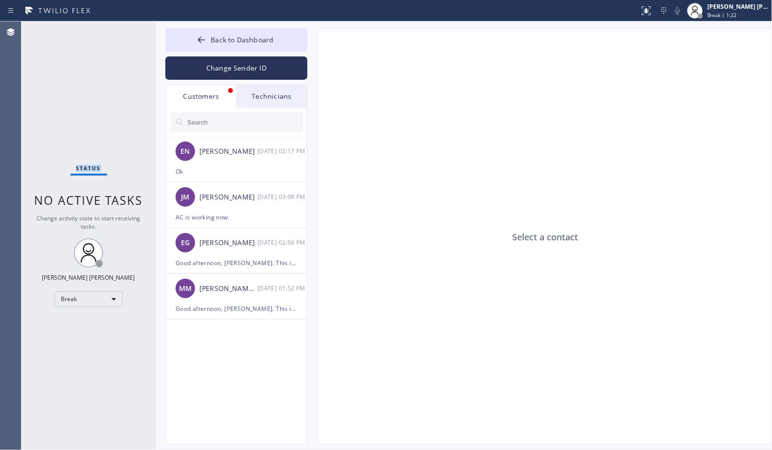
click at [88, 166] on span "Status" at bounding box center [88, 168] width 25 height 7
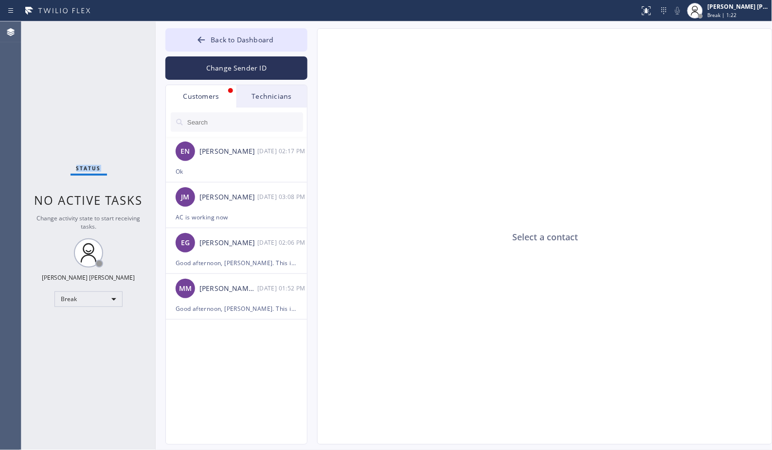
click at [88, 166] on span "Status" at bounding box center [88, 168] width 25 height 7
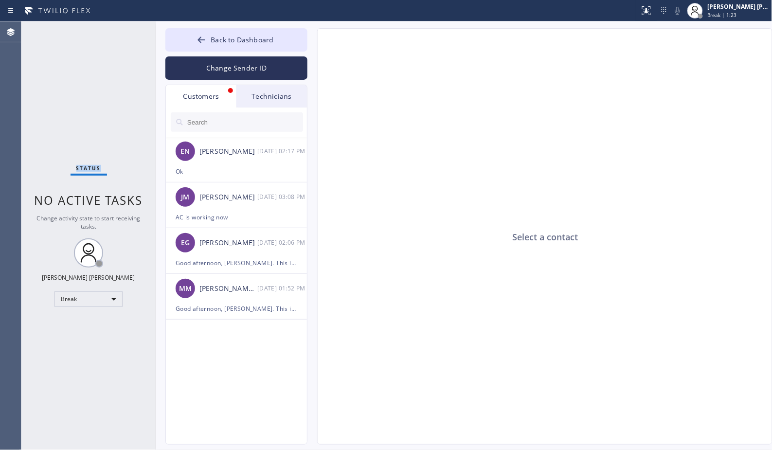
click at [88, 166] on span "Status" at bounding box center [88, 168] width 25 height 7
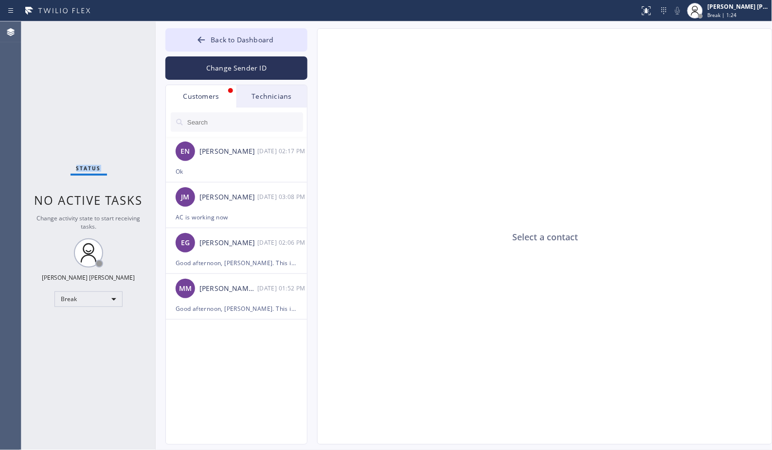
click at [88, 166] on span "Status" at bounding box center [88, 168] width 25 height 7
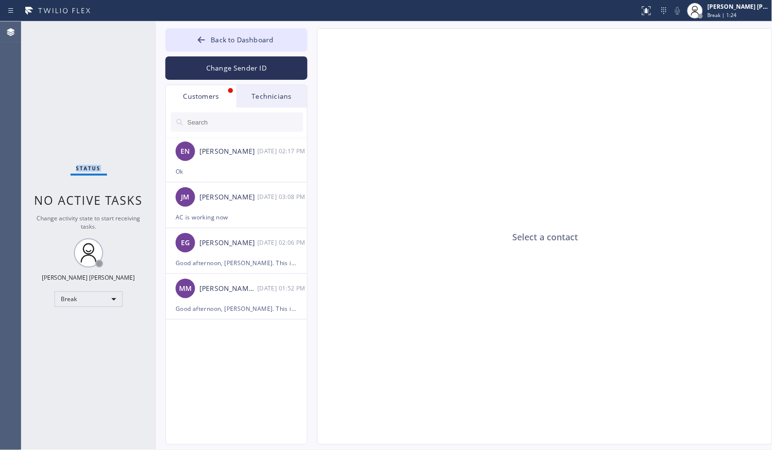
click at [88, 166] on span "Status" at bounding box center [88, 168] width 25 height 7
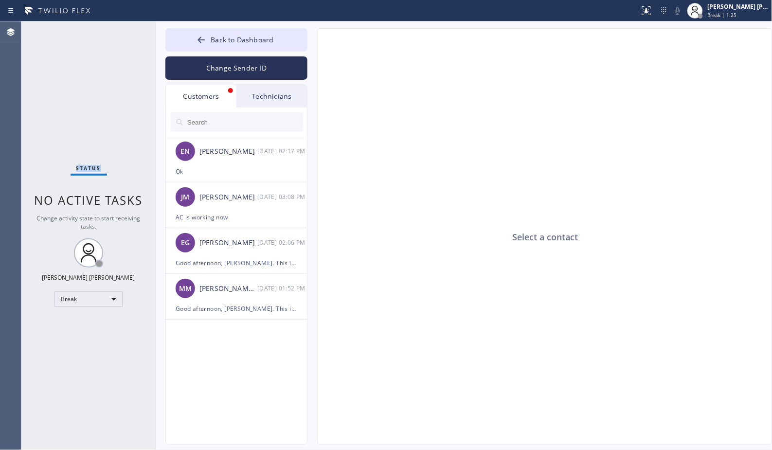
click at [88, 166] on span "Status" at bounding box center [88, 168] width 25 height 7
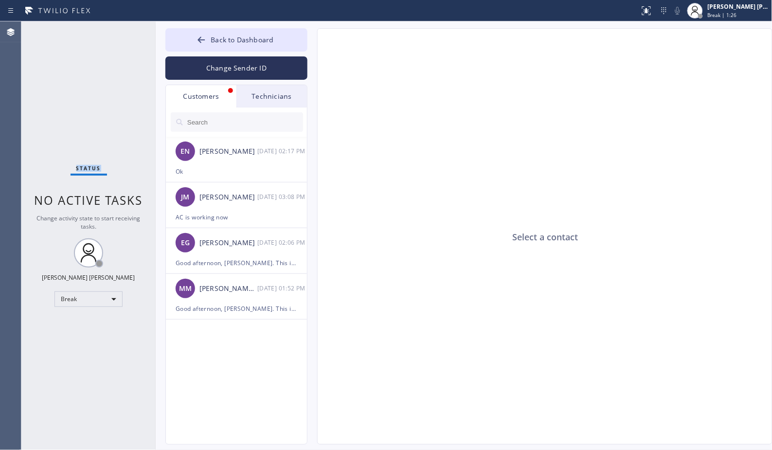
click at [88, 166] on span "Status" at bounding box center [88, 168] width 25 height 7
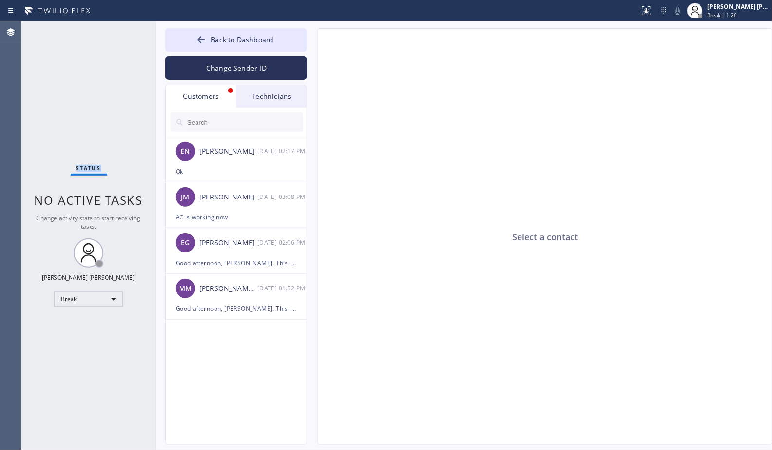
click at [88, 166] on span "Status" at bounding box center [88, 168] width 25 height 7
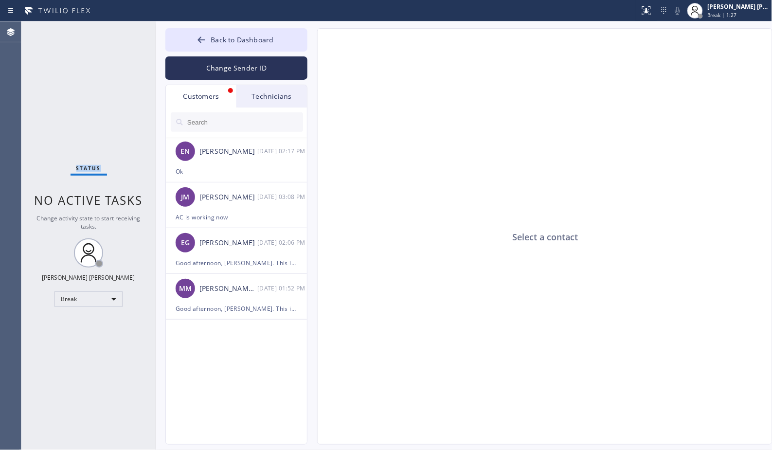
click at [88, 166] on span "Status" at bounding box center [88, 168] width 25 height 7
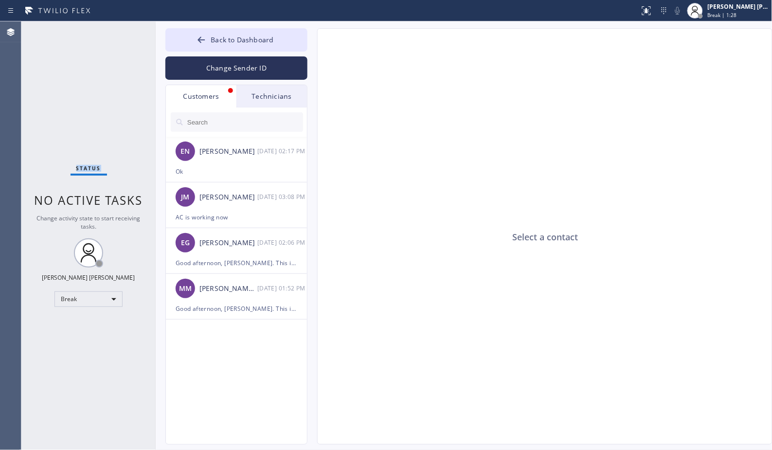
click at [88, 166] on span "Status" at bounding box center [88, 168] width 25 height 7
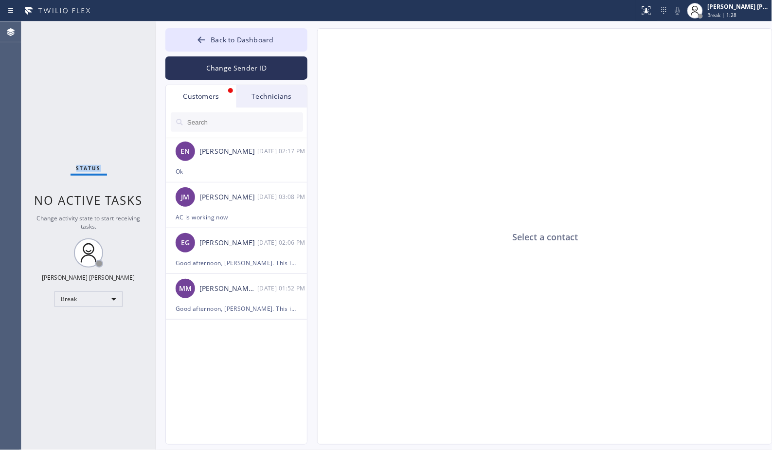
click at [88, 166] on span "Status" at bounding box center [88, 168] width 25 height 7
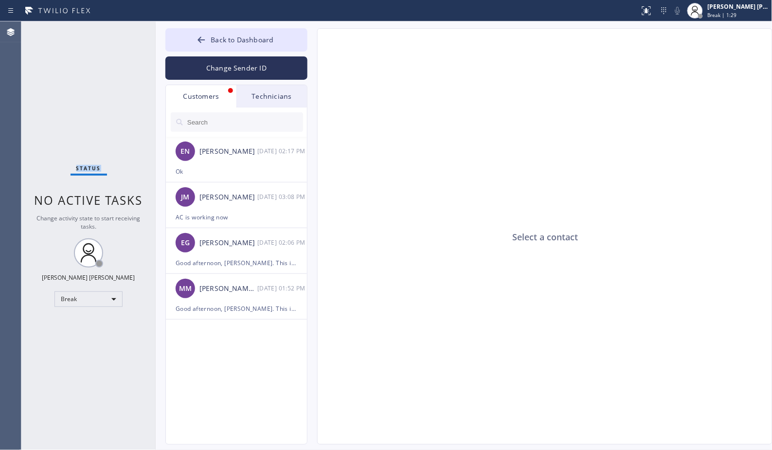
click at [88, 166] on span "Status" at bounding box center [88, 168] width 25 height 7
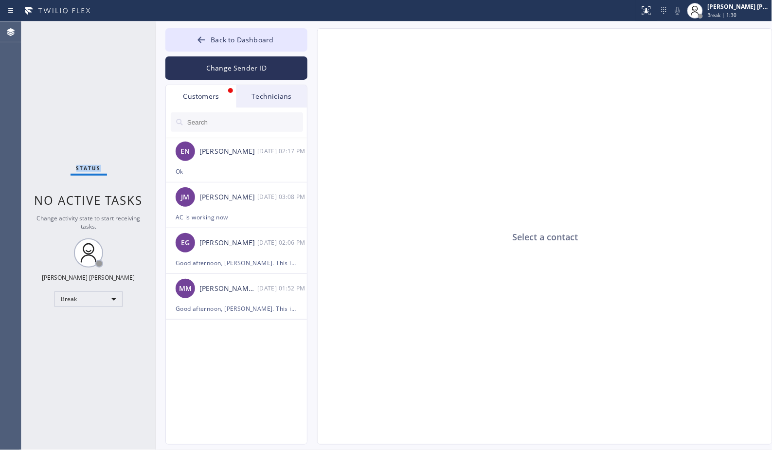
click at [88, 166] on span "Status" at bounding box center [88, 168] width 25 height 7
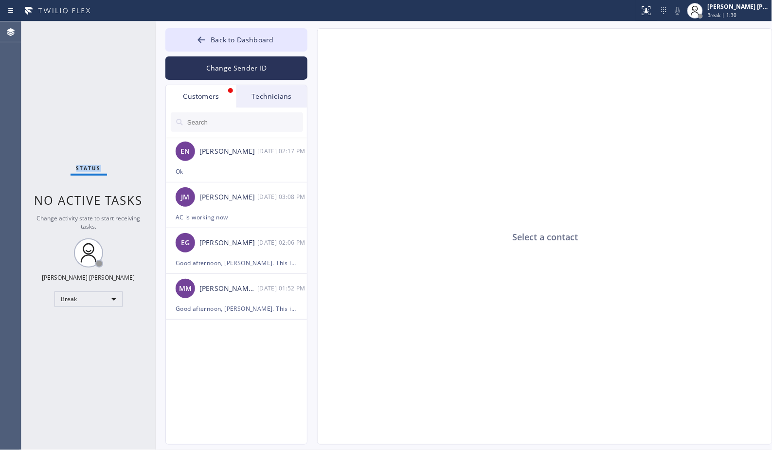
click at [88, 166] on span "Status" at bounding box center [88, 168] width 25 height 7
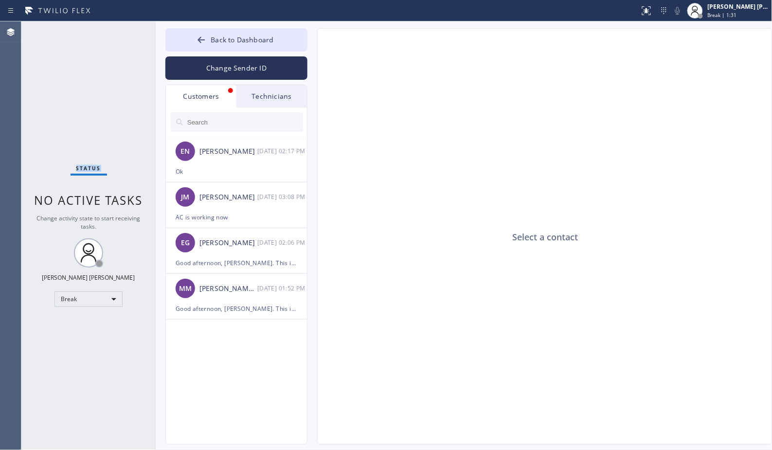
click at [88, 166] on span "Status" at bounding box center [88, 168] width 25 height 7
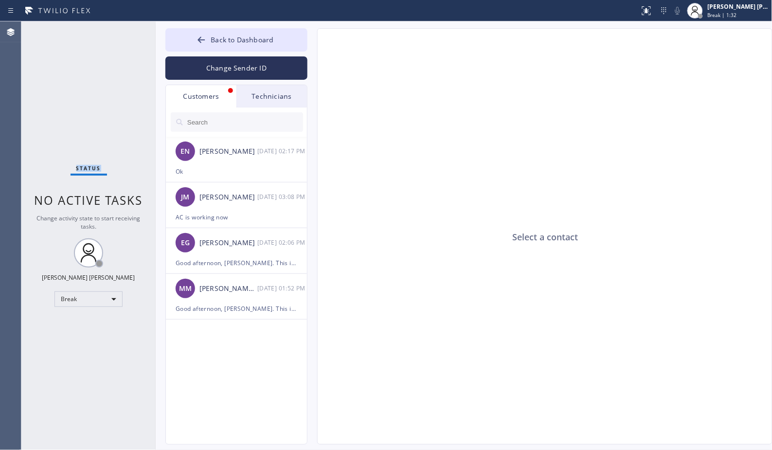
click at [88, 166] on span "Status" at bounding box center [88, 168] width 25 height 7
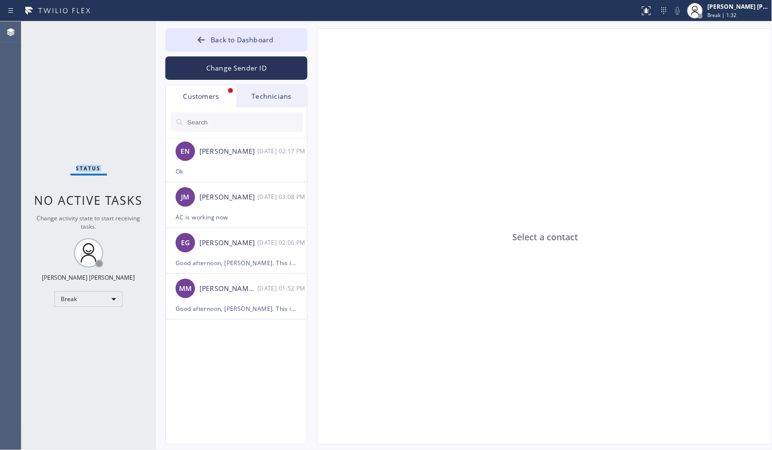
click at [88, 166] on span "Status" at bounding box center [88, 168] width 25 height 7
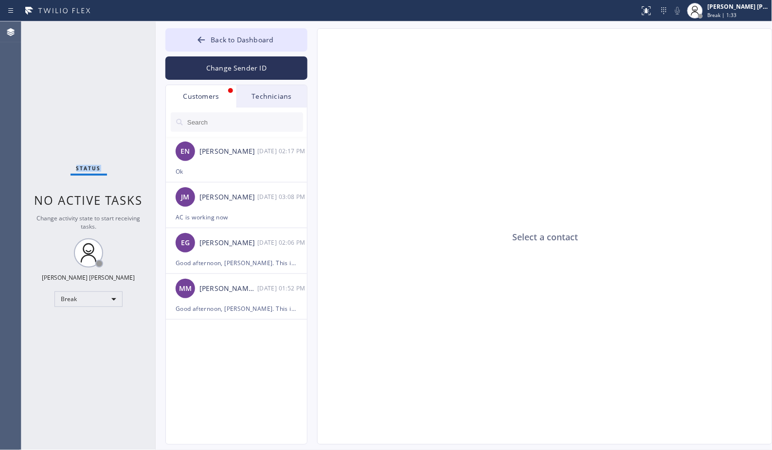
click at [88, 166] on span "Status" at bounding box center [88, 168] width 25 height 7
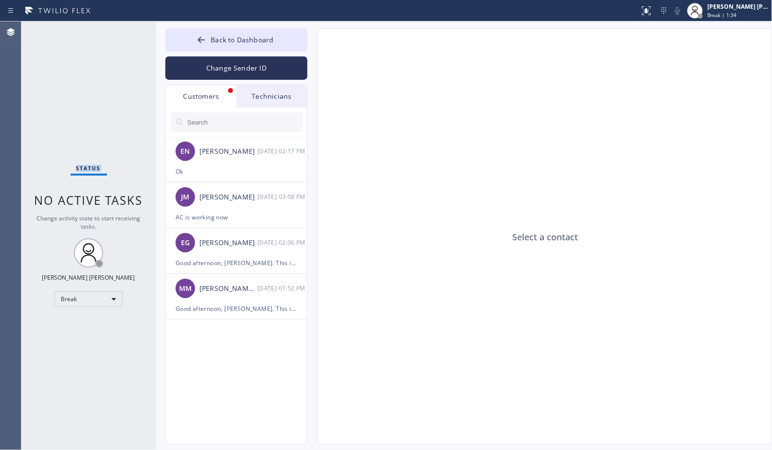
click at [88, 166] on span "Status" at bounding box center [88, 168] width 25 height 7
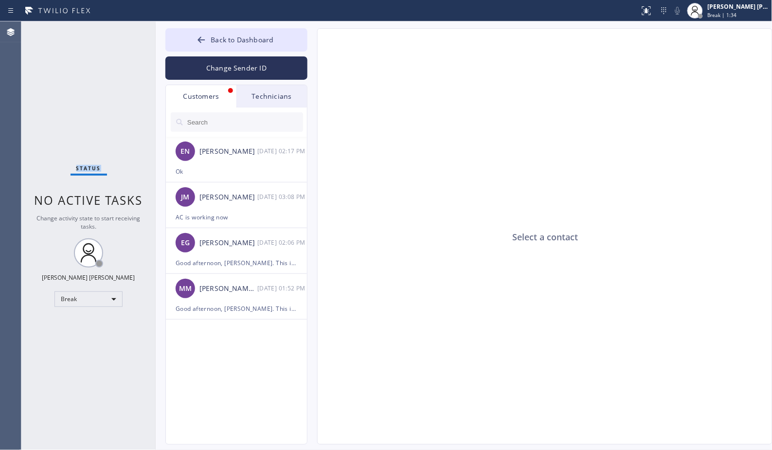
click at [88, 166] on span "Status" at bounding box center [88, 168] width 25 height 7
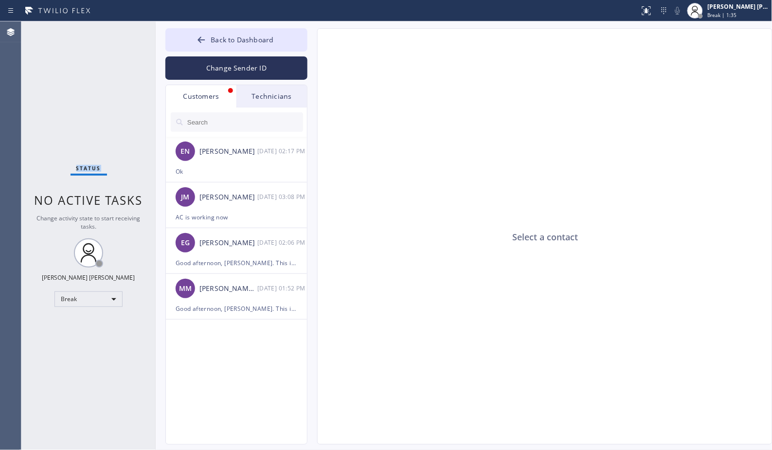
click at [88, 166] on span "Status" at bounding box center [88, 168] width 25 height 7
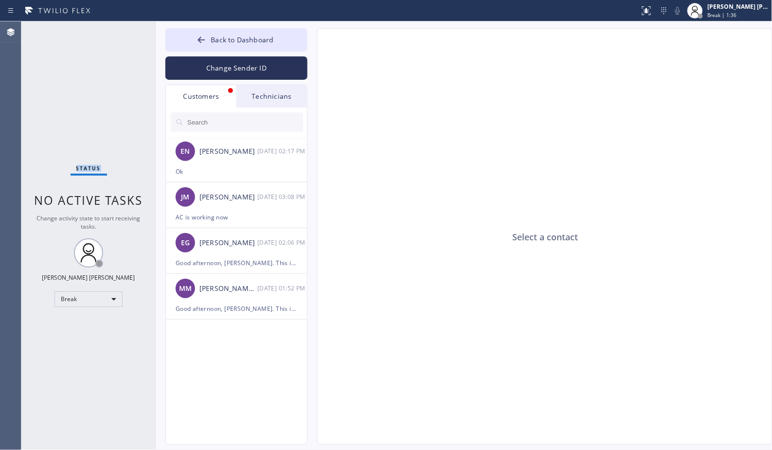
click at [88, 166] on span "Status" at bounding box center [88, 168] width 25 height 7
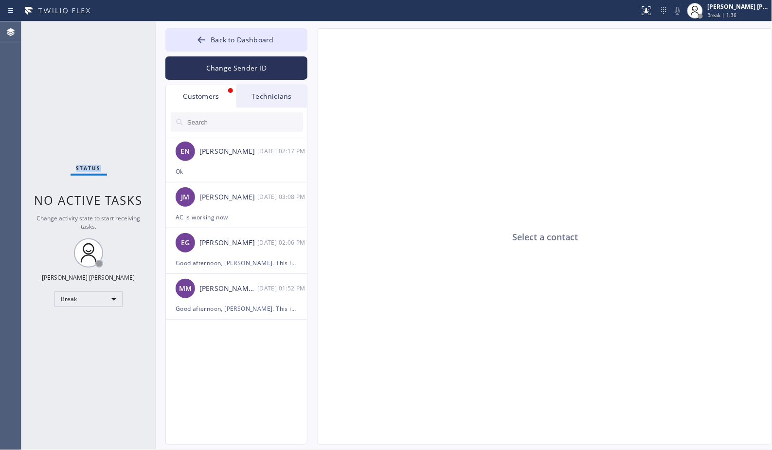
click at [88, 166] on span "Status" at bounding box center [88, 168] width 25 height 7
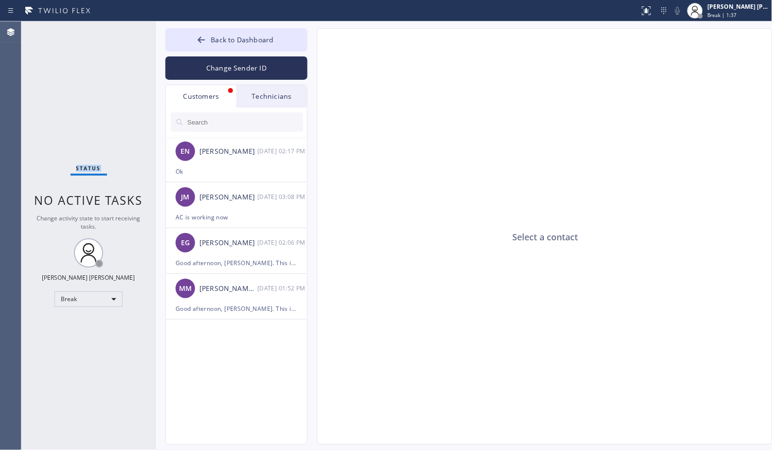
click at [88, 166] on span "Status" at bounding box center [88, 168] width 25 height 7
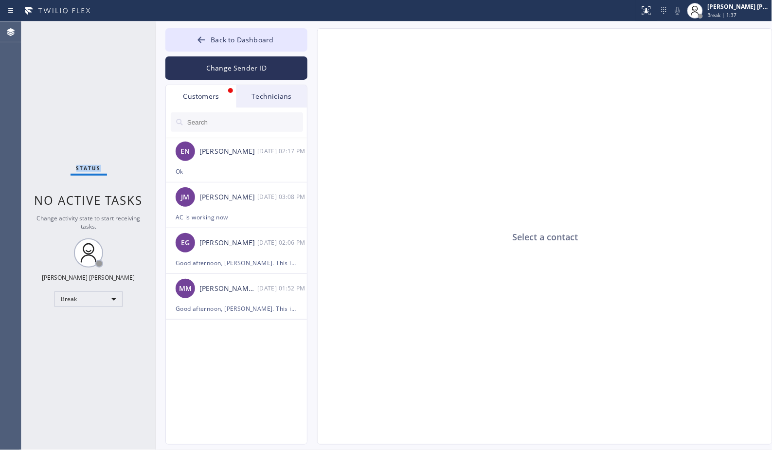
click at [88, 166] on span "Status" at bounding box center [88, 168] width 25 height 7
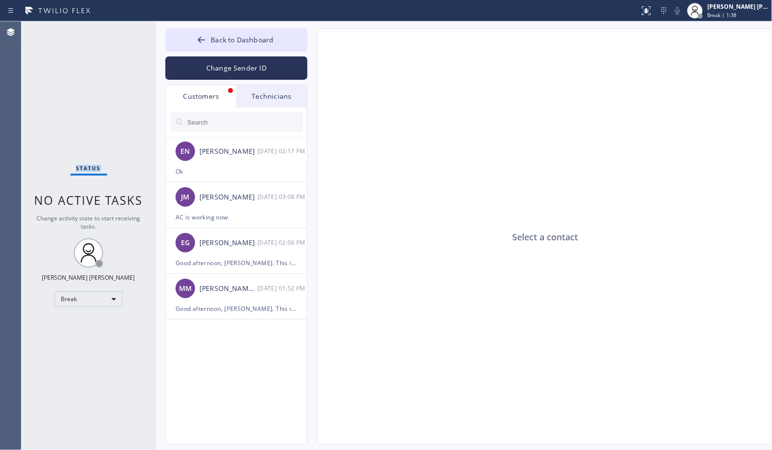
click at [88, 166] on span "Status" at bounding box center [88, 168] width 25 height 7
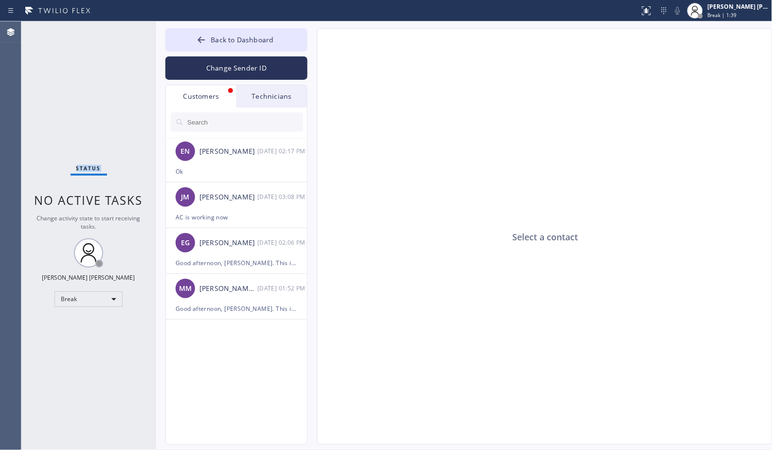
click at [88, 166] on span "Status" at bounding box center [88, 168] width 25 height 7
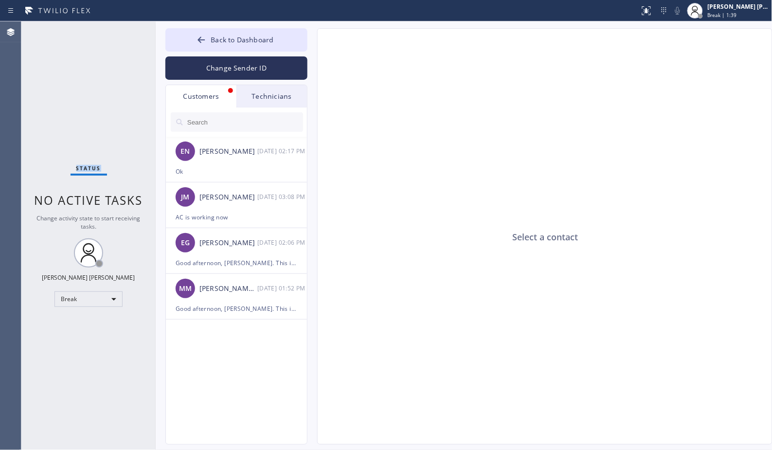
click at [88, 166] on span "Status" at bounding box center [88, 168] width 25 height 7
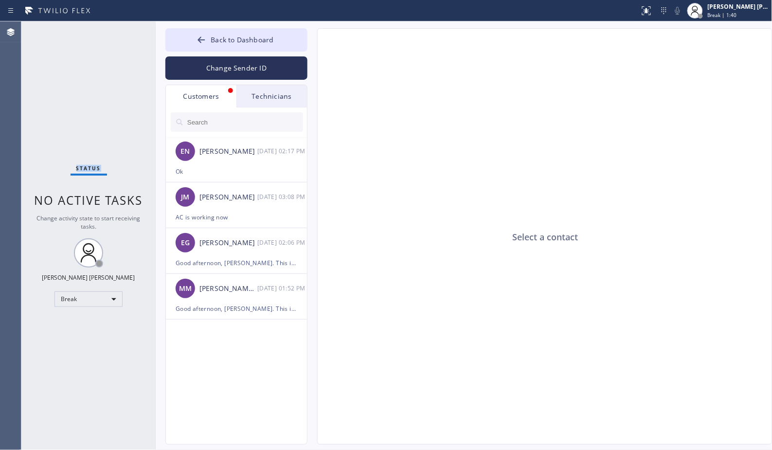
click at [88, 166] on span "Status" at bounding box center [88, 168] width 25 height 7
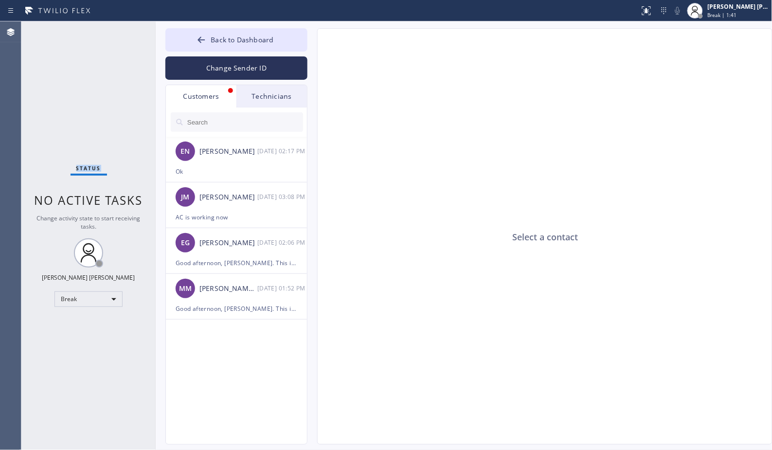
click at [88, 166] on span "Status" at bounding box center [88, 168] width 25 height 7
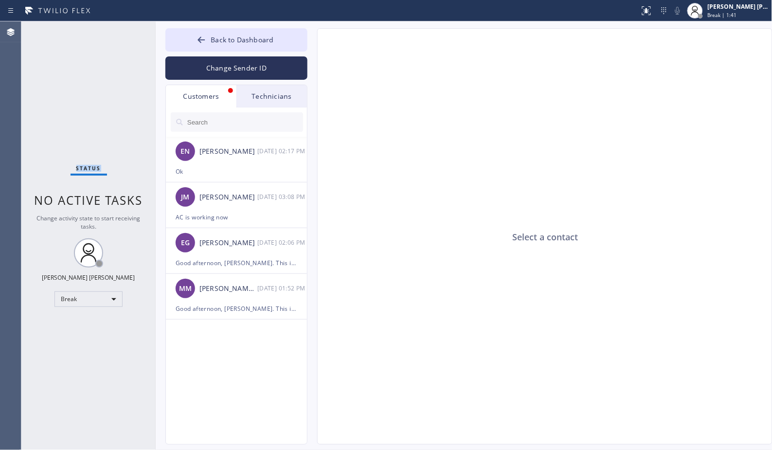
click at [88, 166] on span "Status" at bounding box center [88, 168] width 25 height 7
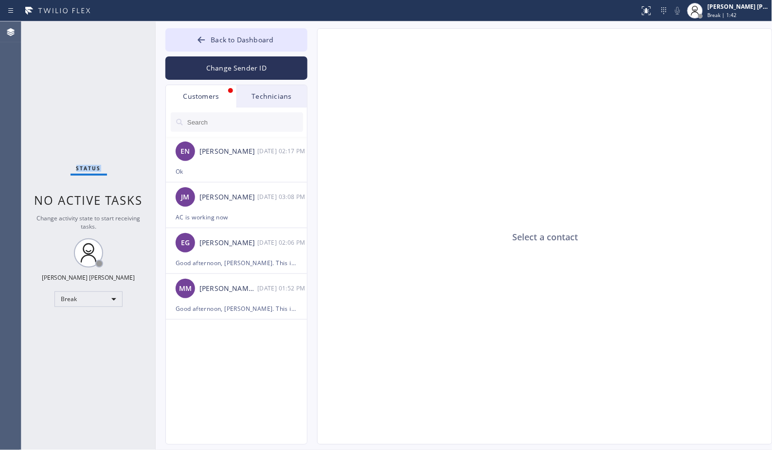
click at [88, 166] on span "Status" at bounding box center [88, 168] width 25 height 7
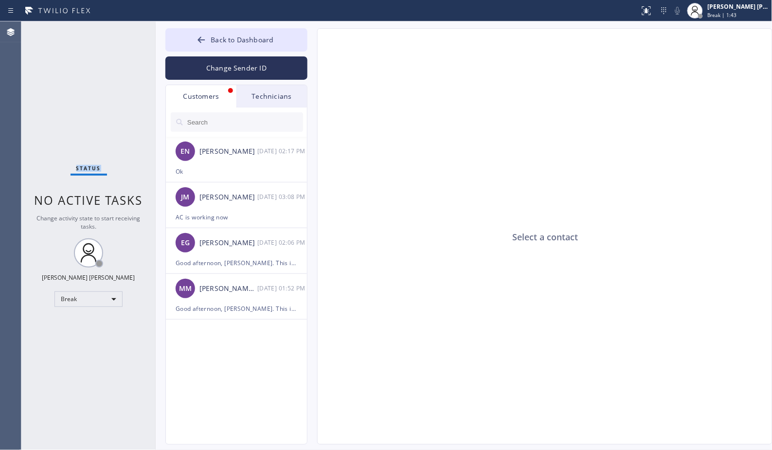
click at [88, 166] on span "Status" at bounding box center [88, 168] width 25 height 7
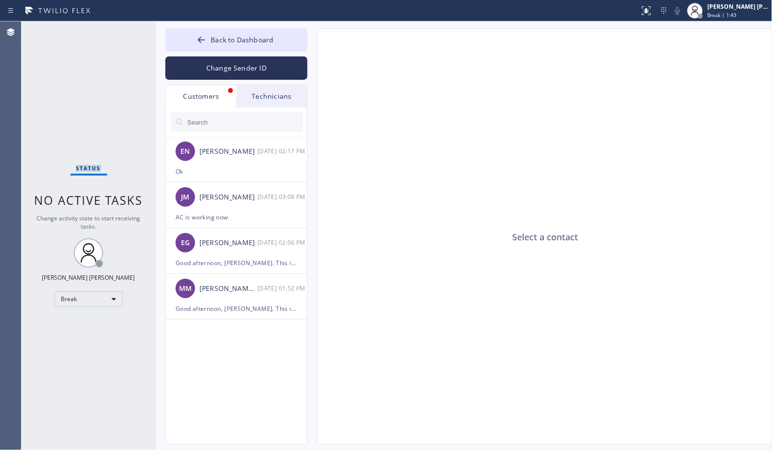
click at [88, 166] on span "Status" at bounding box center [88, 168] width 25 height 7
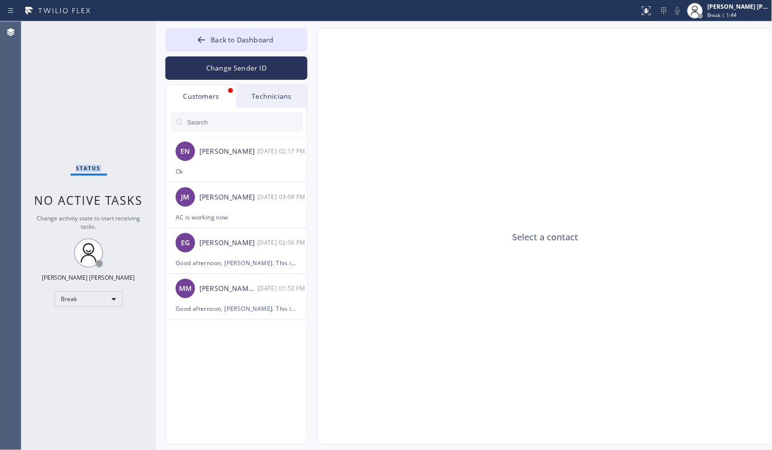
click at [88, 166] on span "Status" at bounding box center [88, 168] width 25 height 7
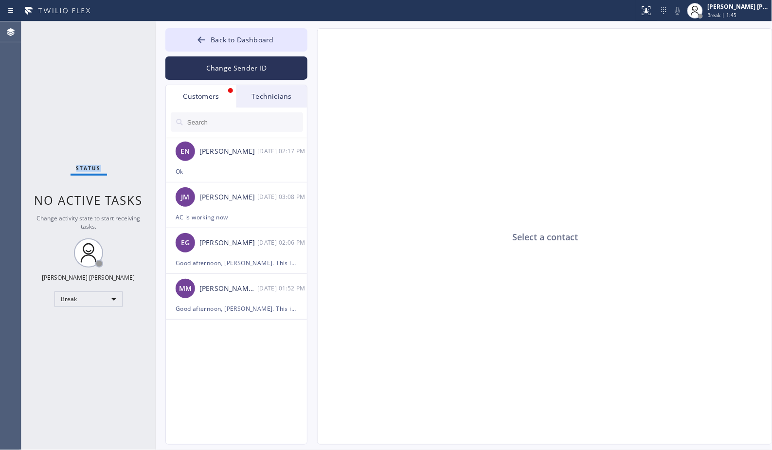
click at [88, 166] on span "Status" at bounding box center [88, 168] width 25 height 7
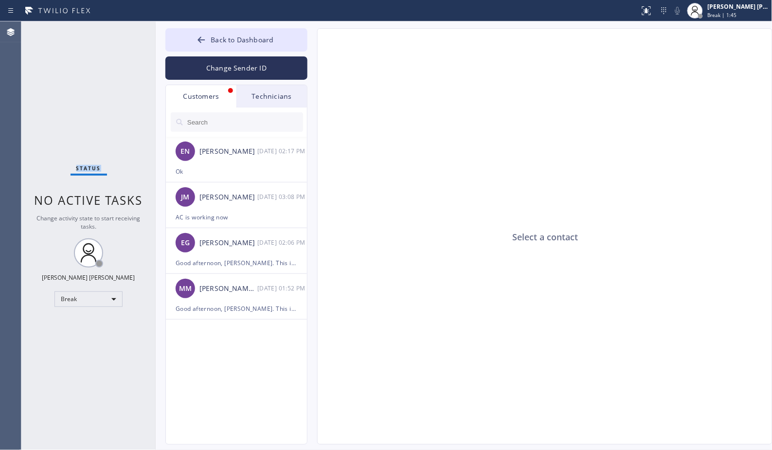
click at [88, 166] on span "Status" at bounding box center [88, 168] width 25 height 7
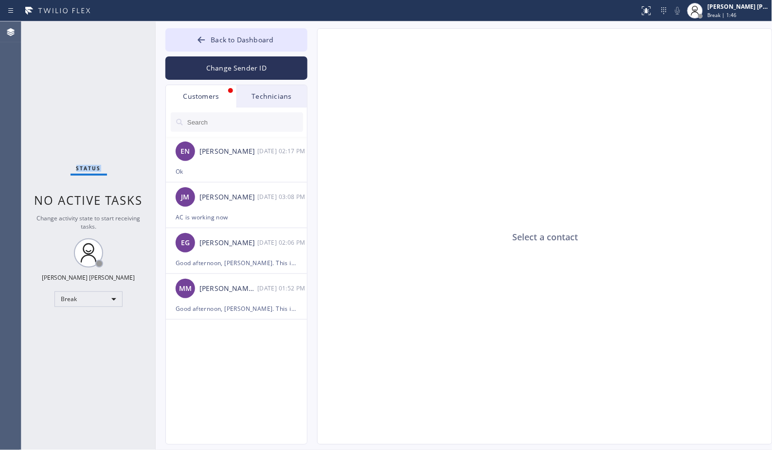
click at [88, 166] on span "Status" at bounding box center [88, 168] width 25 height 7
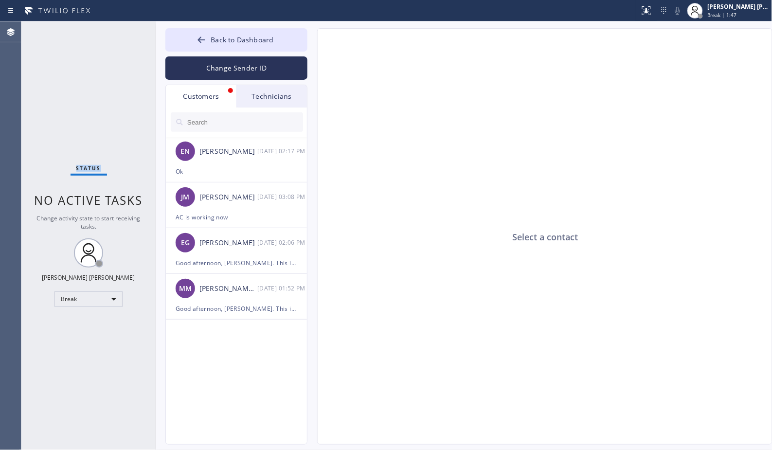
click at [88, 166] on span "Status" at bounding box center [88, 168] width 25 height 7
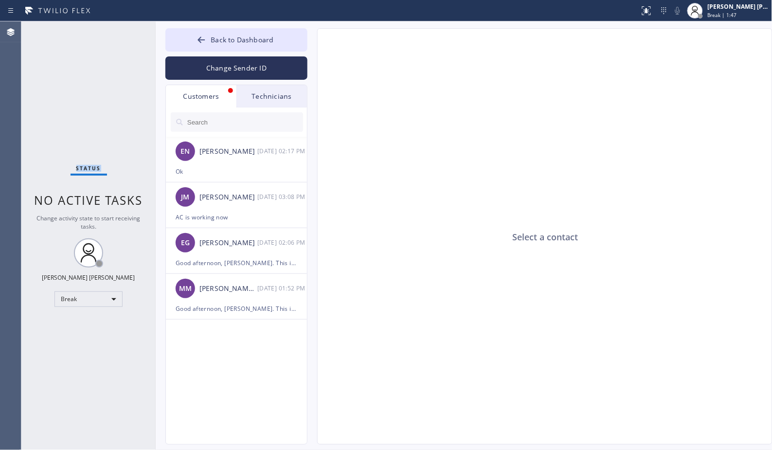
click at [88, 166] on span "Status" at bounding box center [88, 168] width 25 height 7
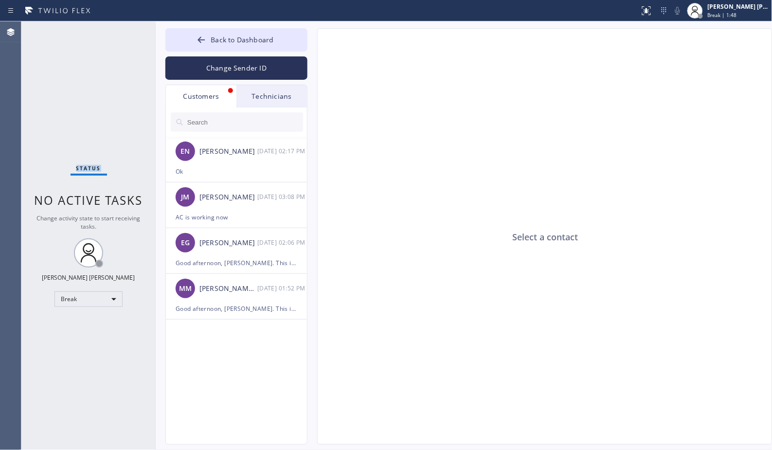
click at [88, 166] on span "Status" at bounding box center [88, 168] width 25 height 7
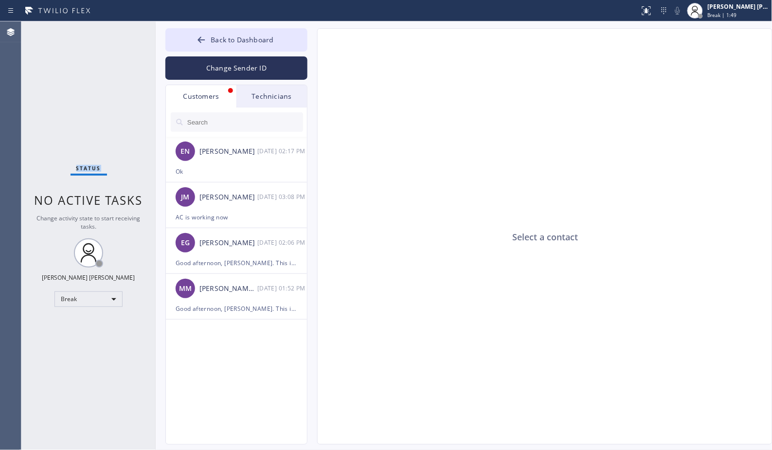
click at [88, 166] on span "Status" at bounding box center [88, 168] width 25 height 7
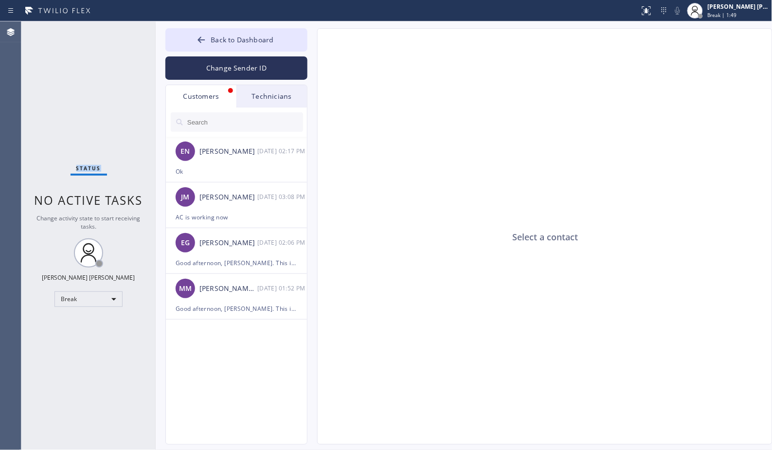
click at [88, 166] on span "Status" at bounding box center [88, 168] width 25 height 7
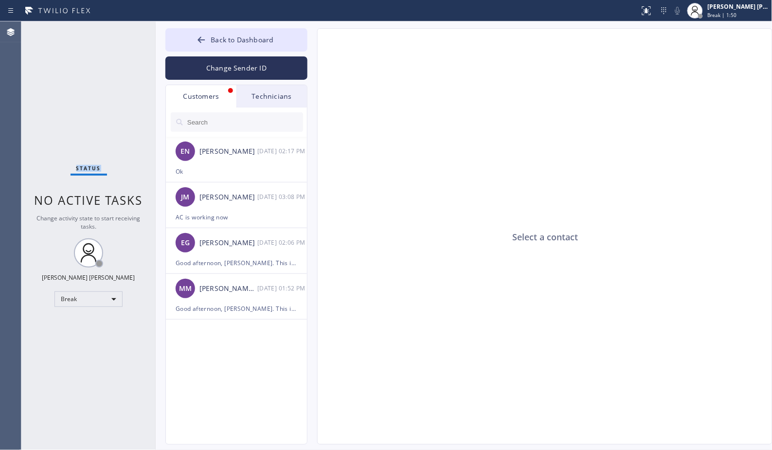
click at [88, 166] on span "Status" at bounding box center [88, 168] width 25 height 7
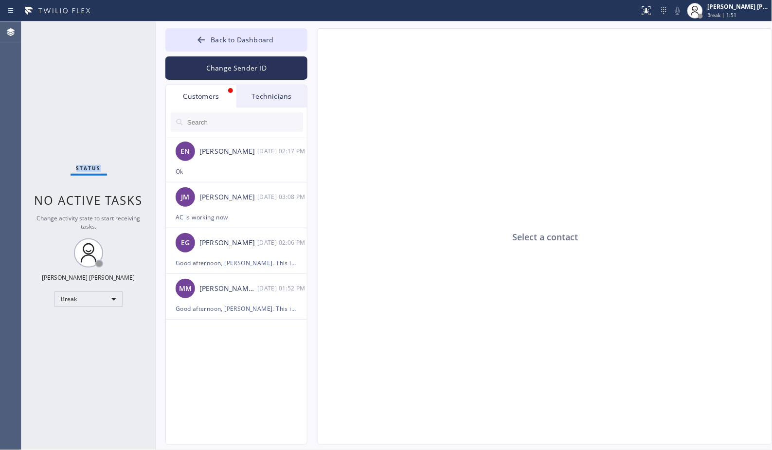
click at [88, 166] on span "Status" at bounding box center [88, 168] width 25 height 7
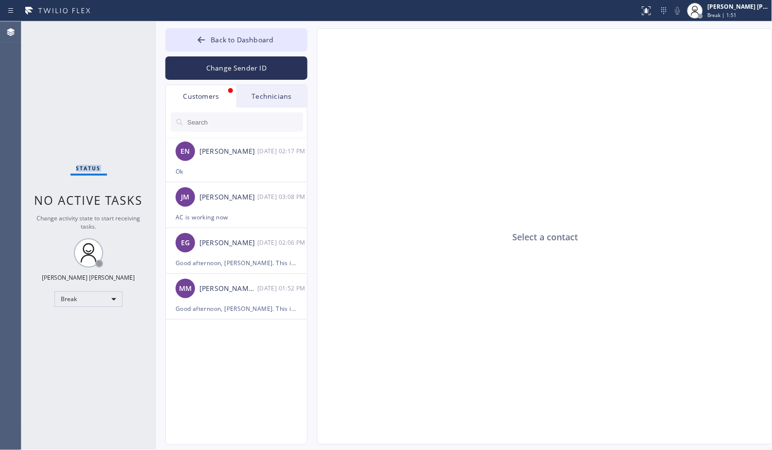
click at [88, 166] on span "Status" at bounding box center [88, 168] width 25 height 7
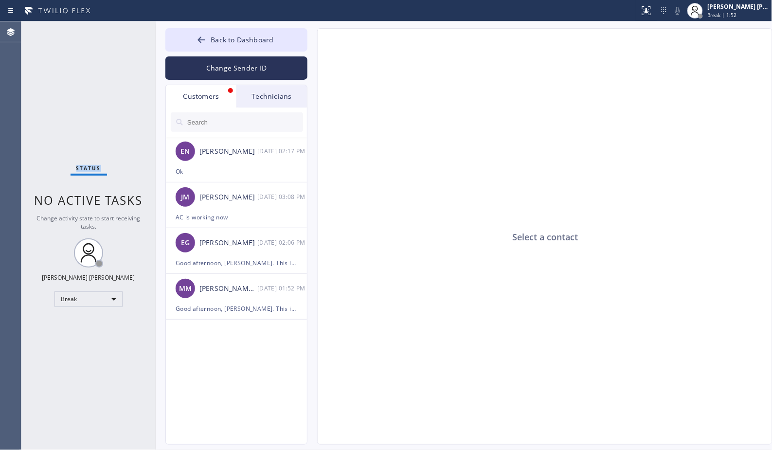
click at [88, 166] on span "Status" at bounding box center [88, 168] width 25 height 7
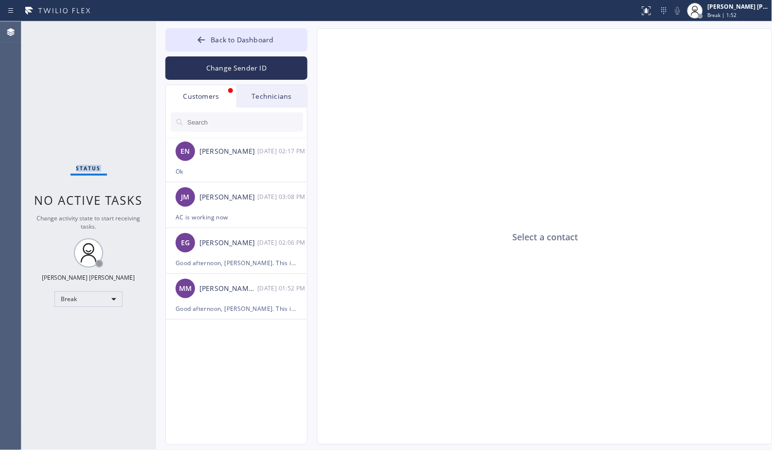
click at [88, 166] on span "Status" at bounding box center [88, 168] width 25 height 7
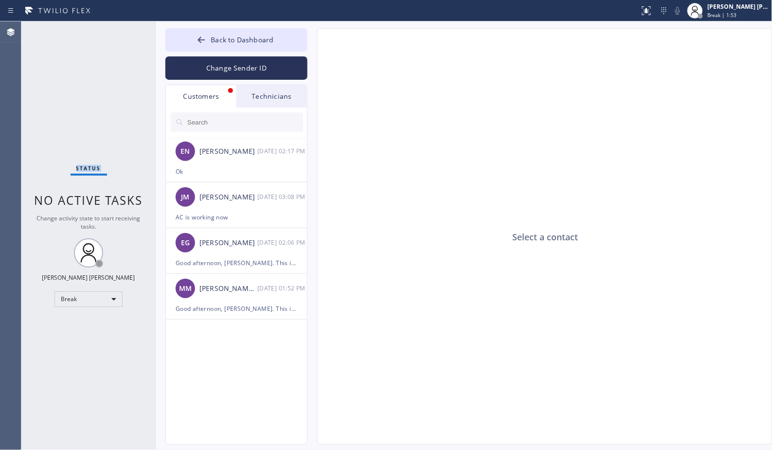
click at [88, 166] on span "Status" at bounding box center [88, 168] width 25 height 7
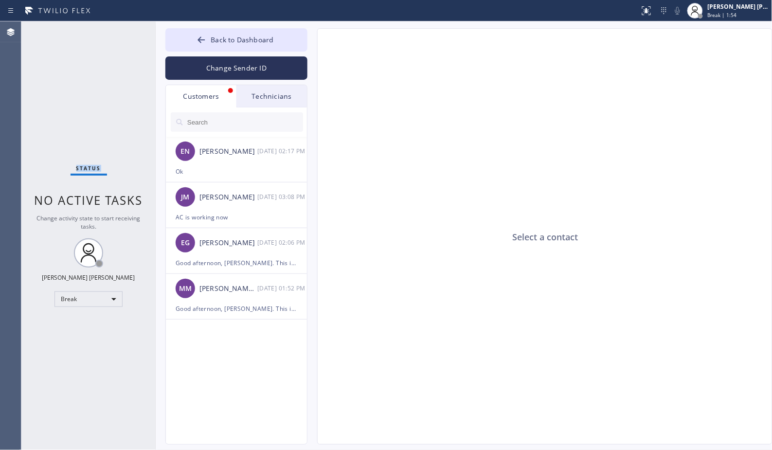
click at [88, 166] on span "Status" at bounding box center [88, 168] width 25 height 7
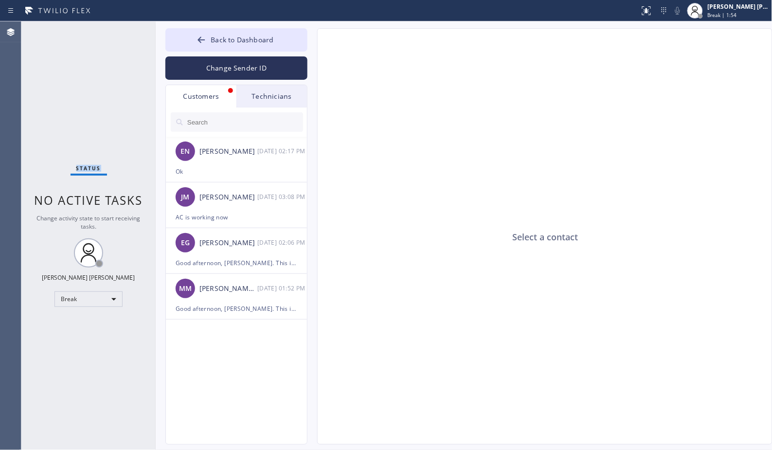
click at [88, 166] on span "Status" at bounding box center [88, 168] width 25 height 7
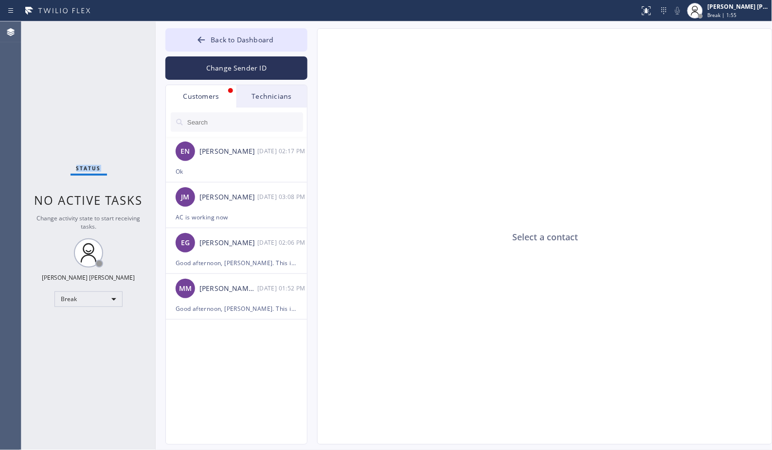
click at [88, 166] on span "Status" at bounding box center [88, 168] width 25 height 7
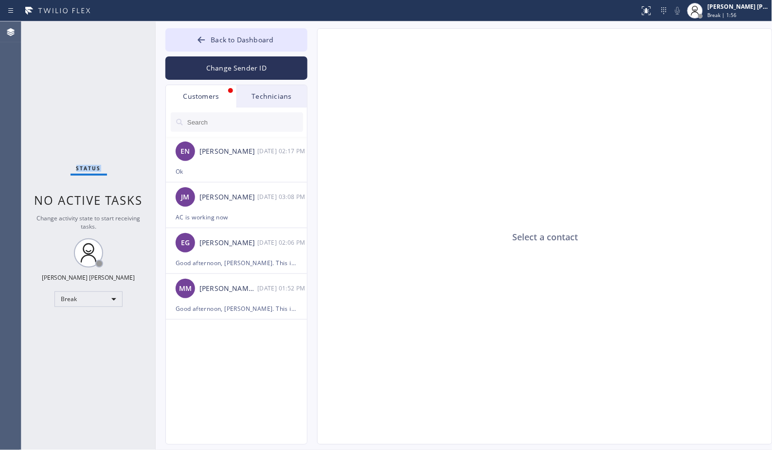
click at [88, 166] on span "Status" at bounding box center [88, 168] width 25 height 7
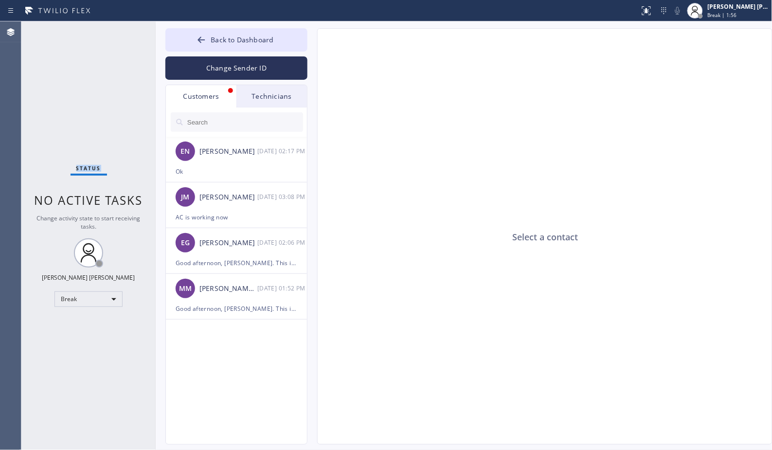
click at [88, 166] on span "Status" at bounding box center [88, 168] width 25 height 7
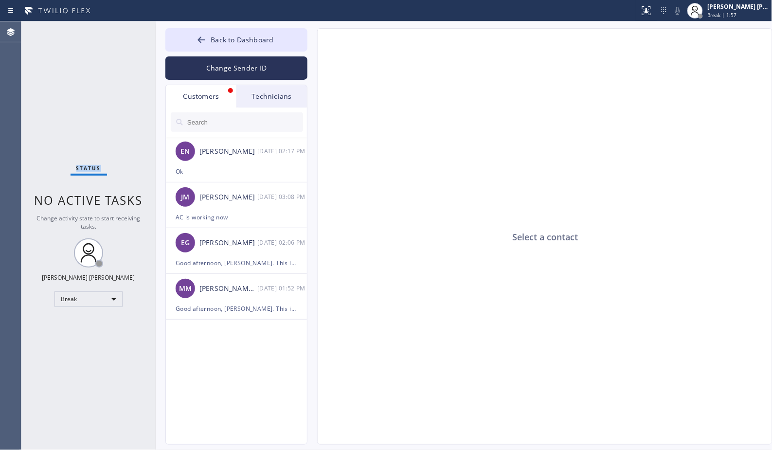
click at [88, 166] on span "Status" at bounding box center [88, 168] width 25 height 7
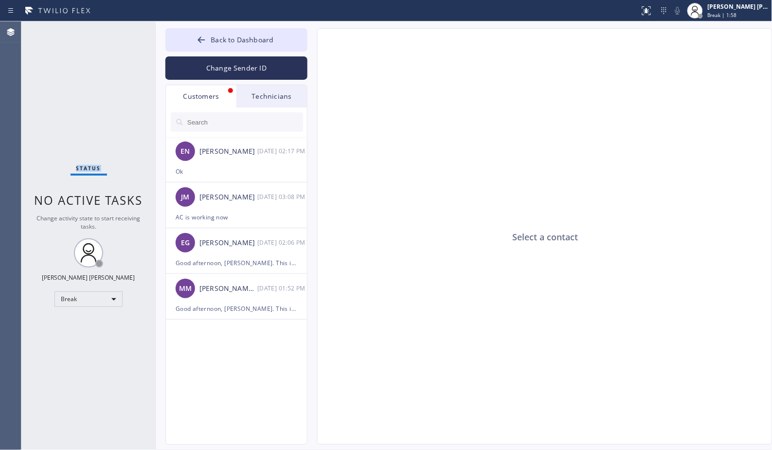
click at [88, 166] on span "Status" at bounding box center [88, 168] width 25 height 7
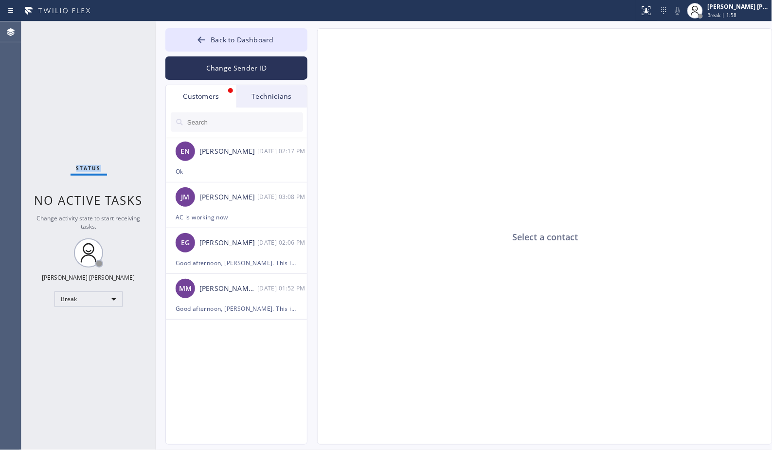
click at [88, 166] on span "Status" at bounding box center [88, 168] width 25 height 7
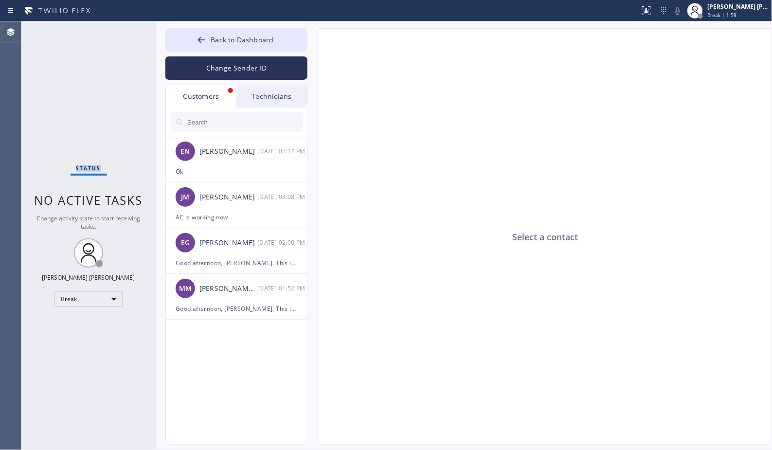
click at [88, 166] on span "Status" at bounding box center [88, 168] width 25 height 7
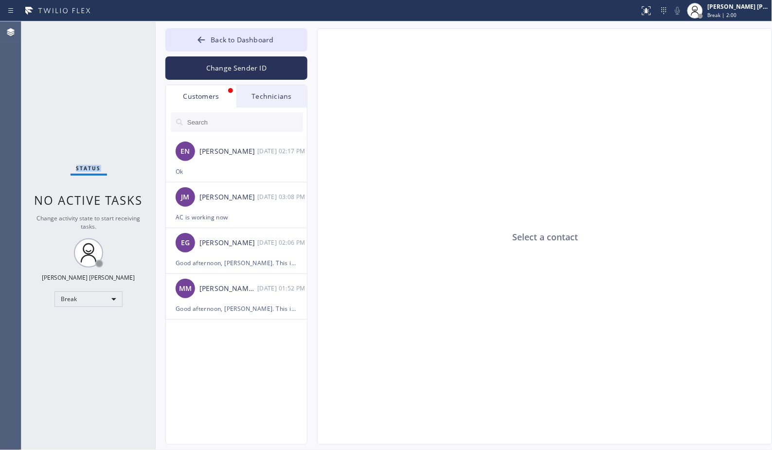
click at [88, 166] on span "Status" at bounding box center [88, 168] width 25 height 7
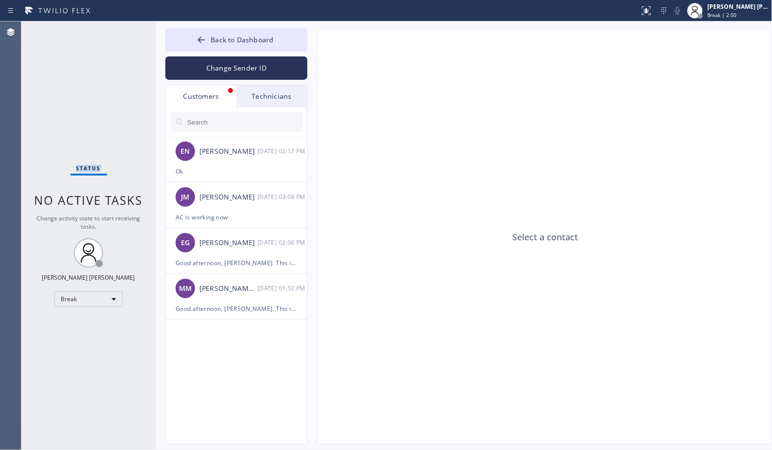
click at [88, 166] on span "Status" at bounding box center [88, 168] width 25 height 7
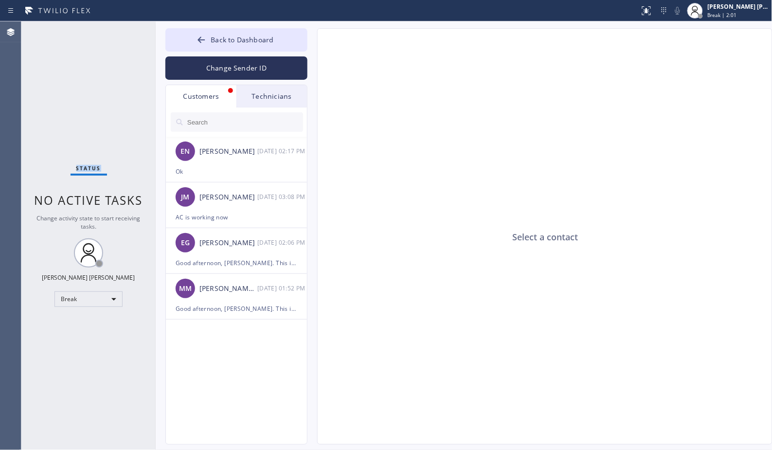
click at [88, 166] on span "Status" at bounding box center [88, 168] width 25 height 7
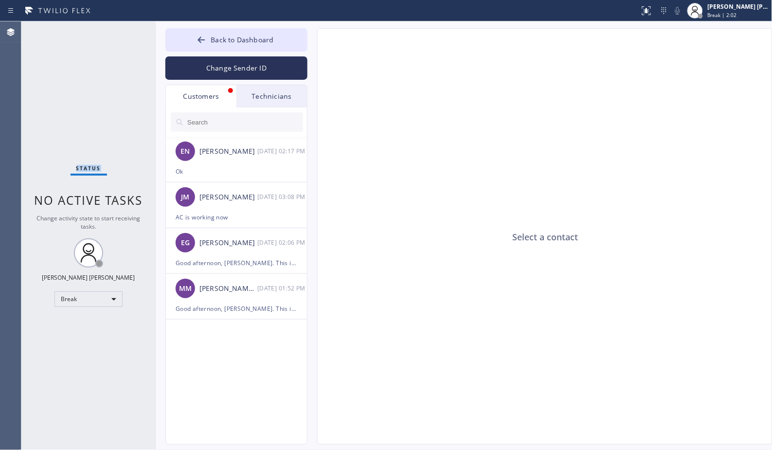
click at [88, 166] on span "Status" at bounding box center [88, 168] width 25 height 7
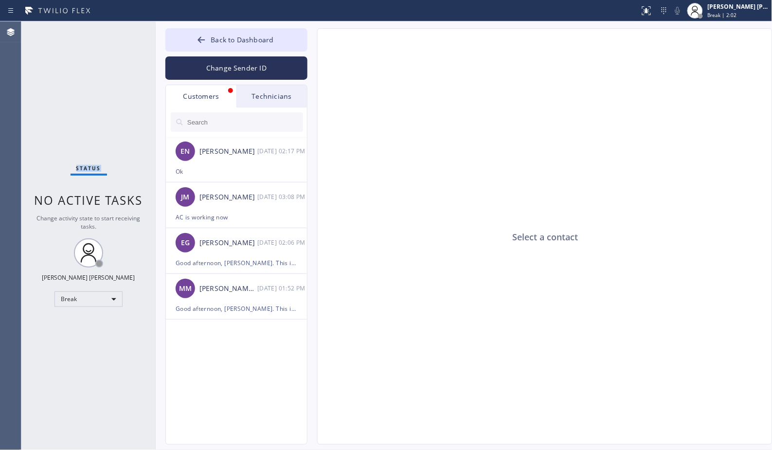
click at [88, 166] on span "Status" at bounding box center [88, 168] width 25 height 7
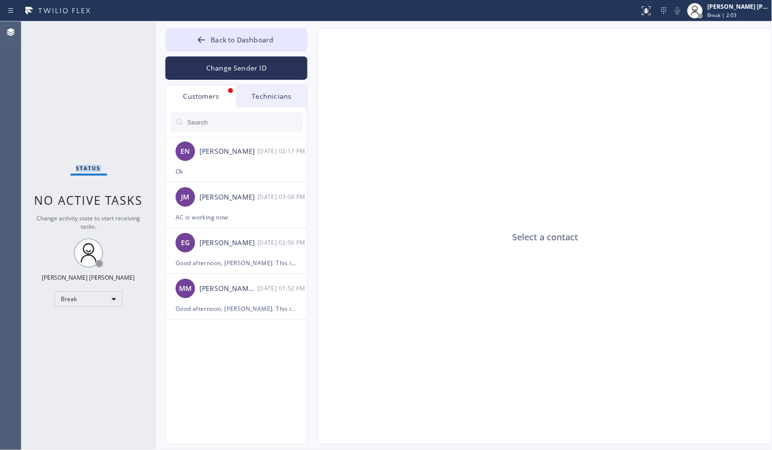
click at [88, 166] on span "Status" at bounding box center [88, 168] width 25 height 7
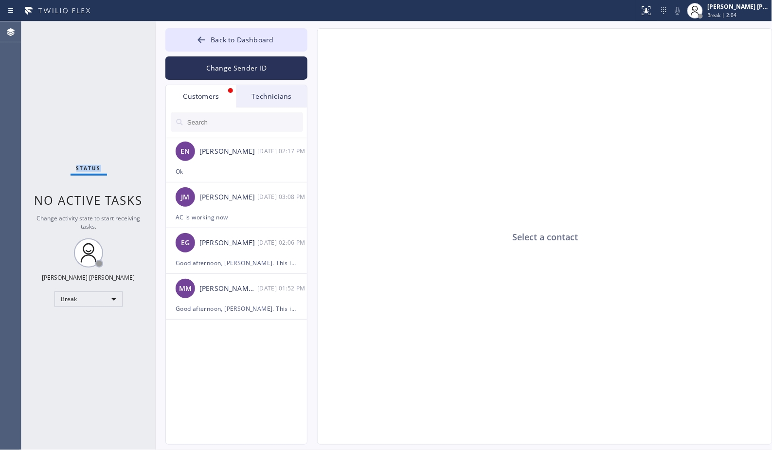
click at [88, 166] on span "Status" at bounding box center [88, 168] width 25 height 7
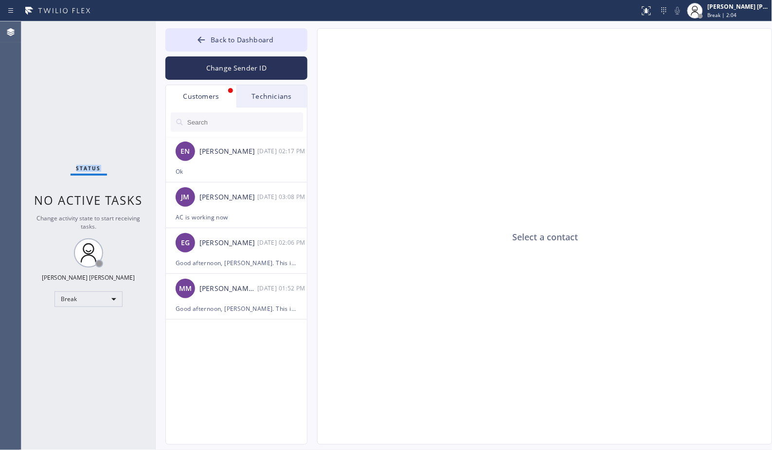
click at [88, 166] on span "Status" at bounding box center [88, 168] width 25 height 7
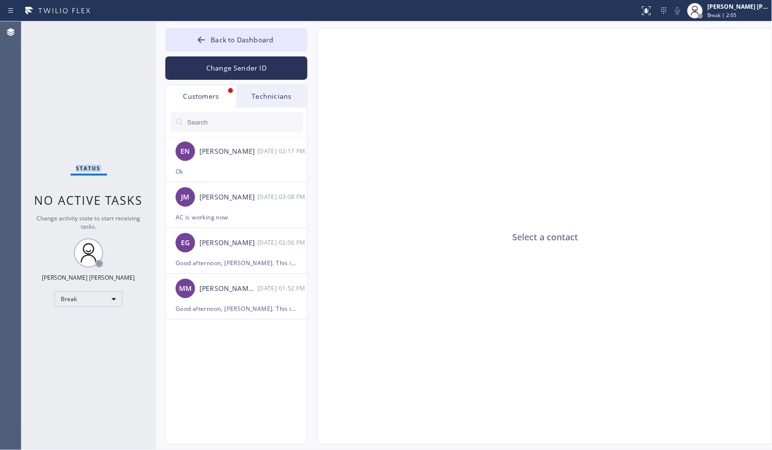
click at [88, 166] on span "Status" at bounding box center [88, 168] width 25 height 7
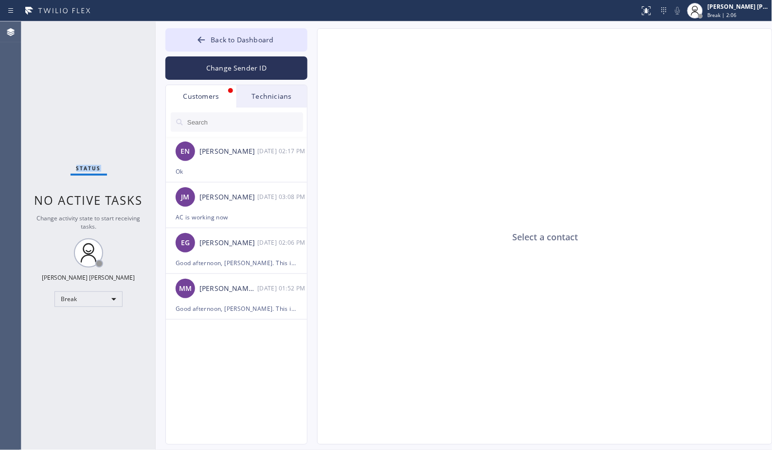
click at [88, 166] on span "Status" at bounding box center [88, 168] width 25 height 7
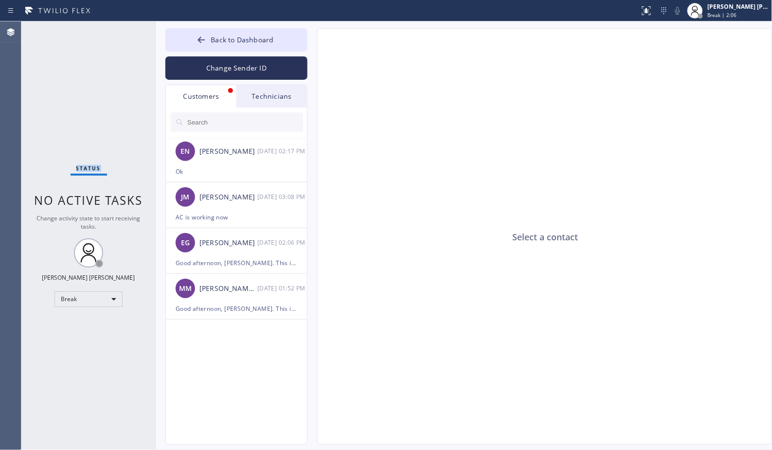
click at [88, 166] on span "Status" at bounding box center [88, 168] width 25 height 7
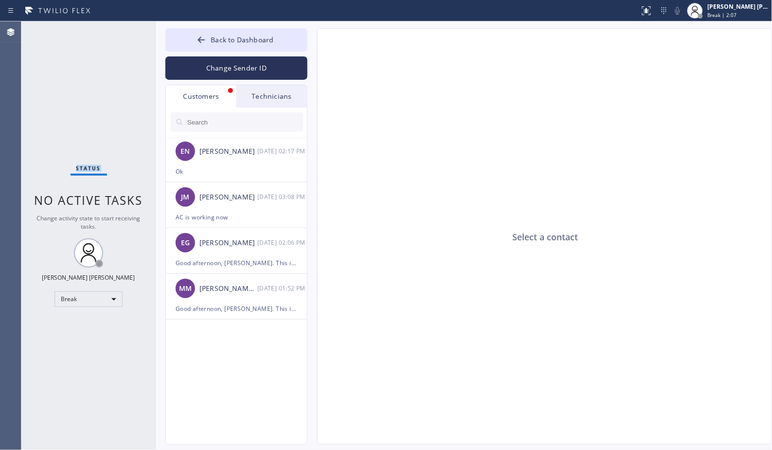
click at [88, 166] on span "Status" at bounding box center [88, 168] width 25 height 7
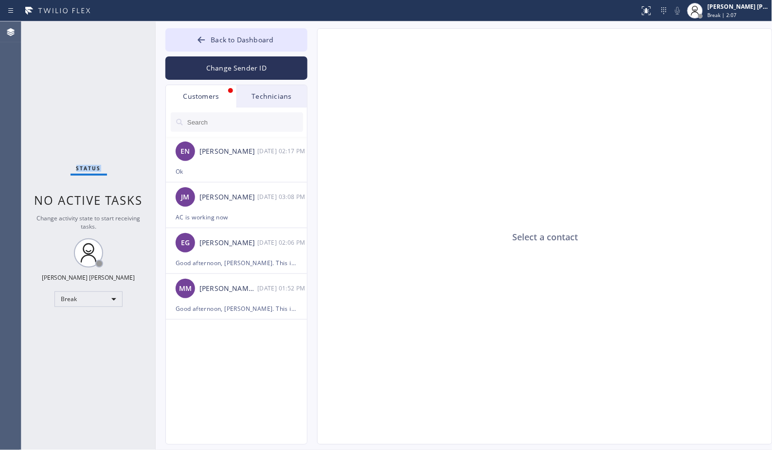
click at [88, 166] on span "Status" at bounding box center [88, 168] width 25 height 7
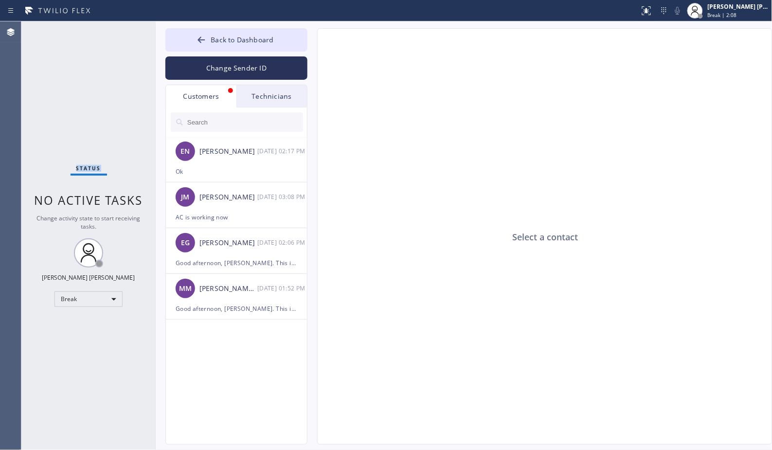
click at [88, 166] on span "Status" at bounding box center [88, 168] width 25 height 7
click
